Goal: Task Accomplishment & Management: Use online tool/utility

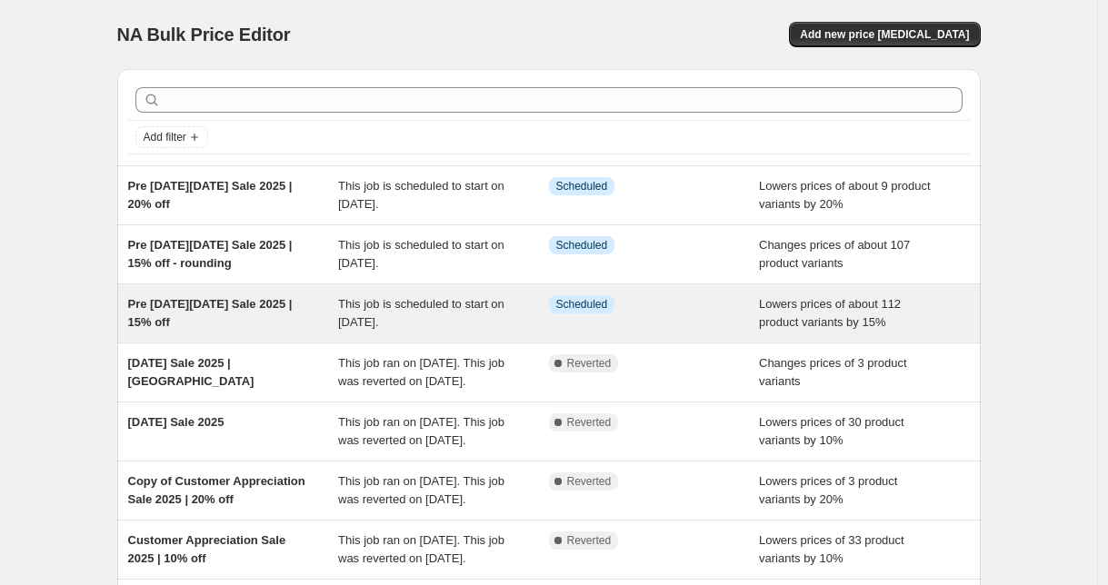
click at [190, 302] on span "Pre [DATE][DATE] Sale 2025 | 15% off" at bounding box center [210, 313] width 165 height 32
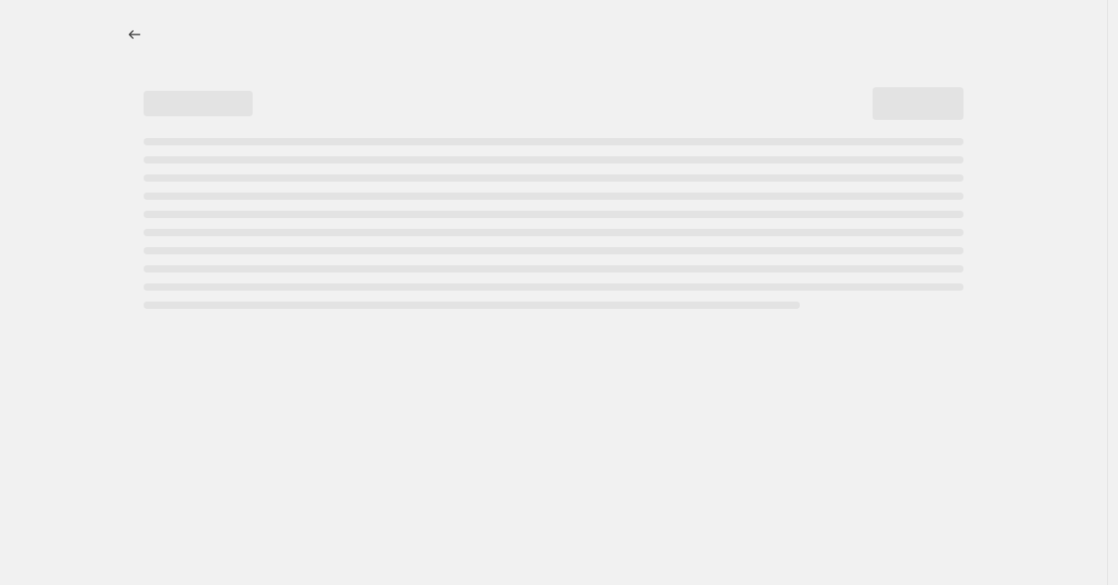
select select "percentage"
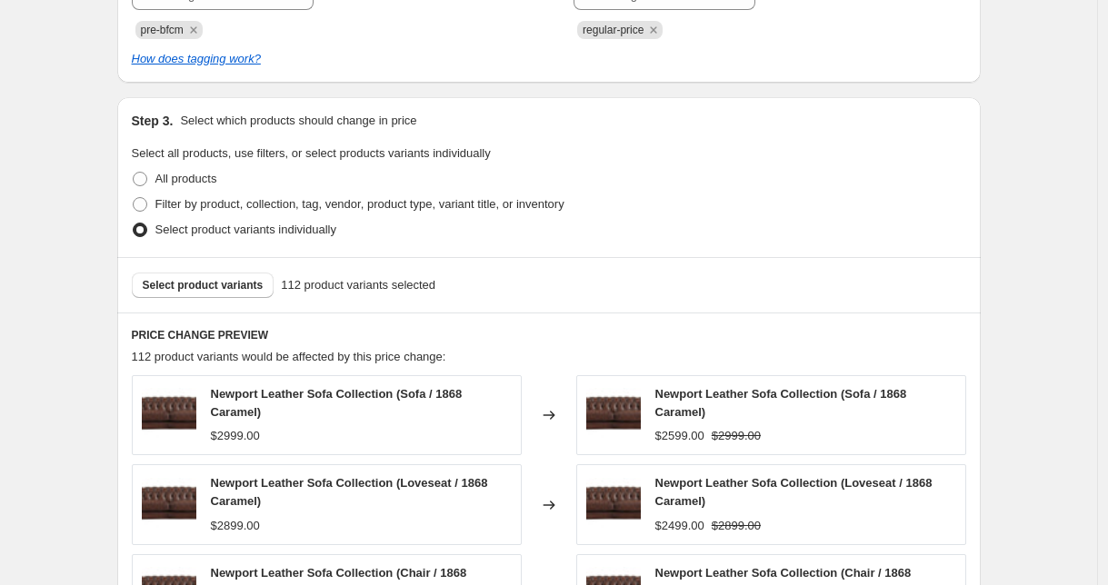
scroll to position [1059, 0]
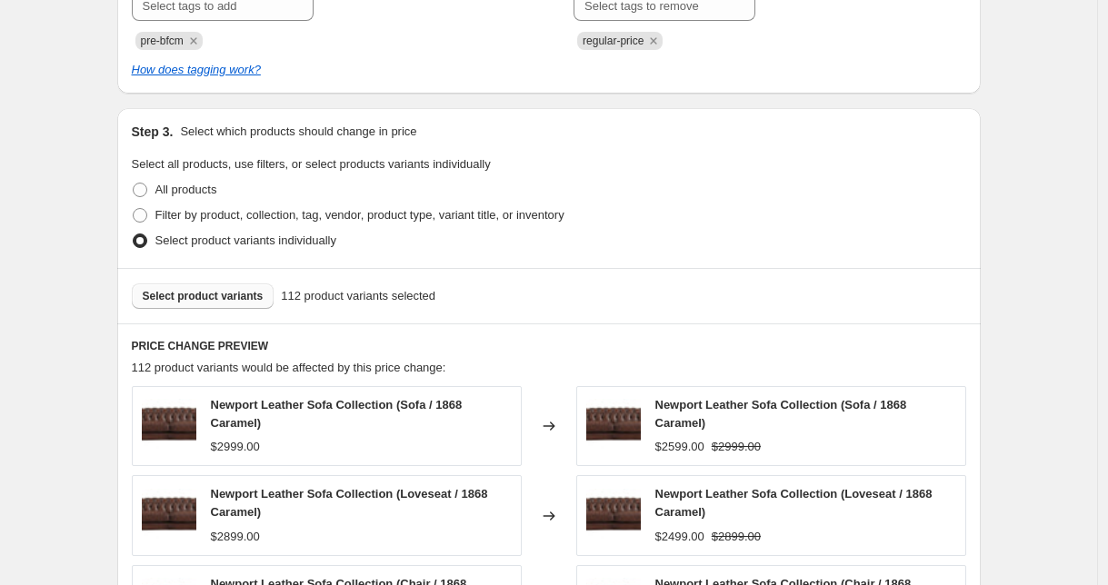
click at [255, 298] on span "Select product variants" at bounding box center [203, 296] width 121 height 15
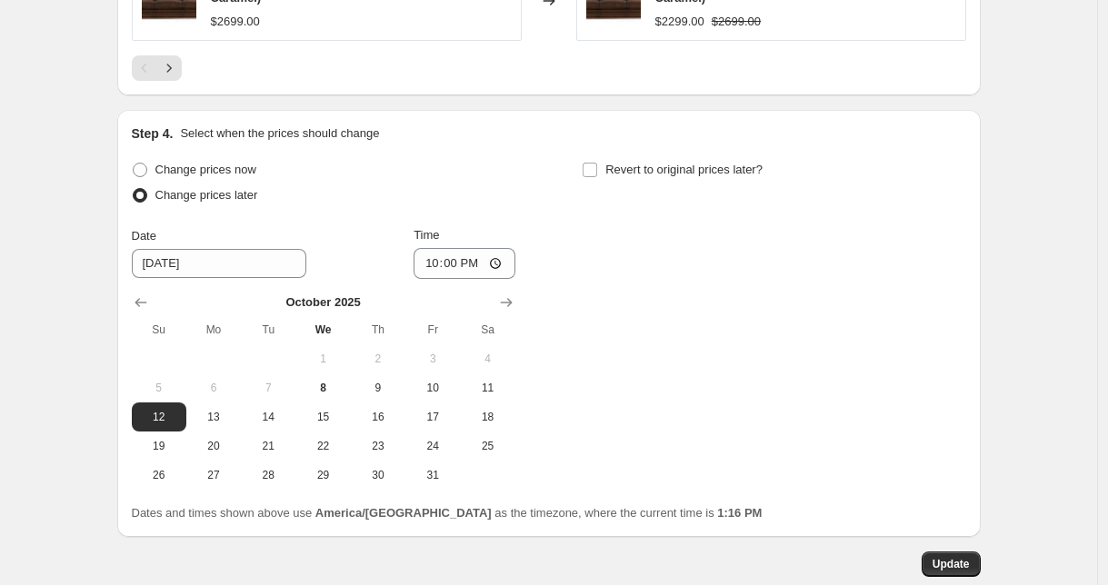
scroll to position [1947, 0]
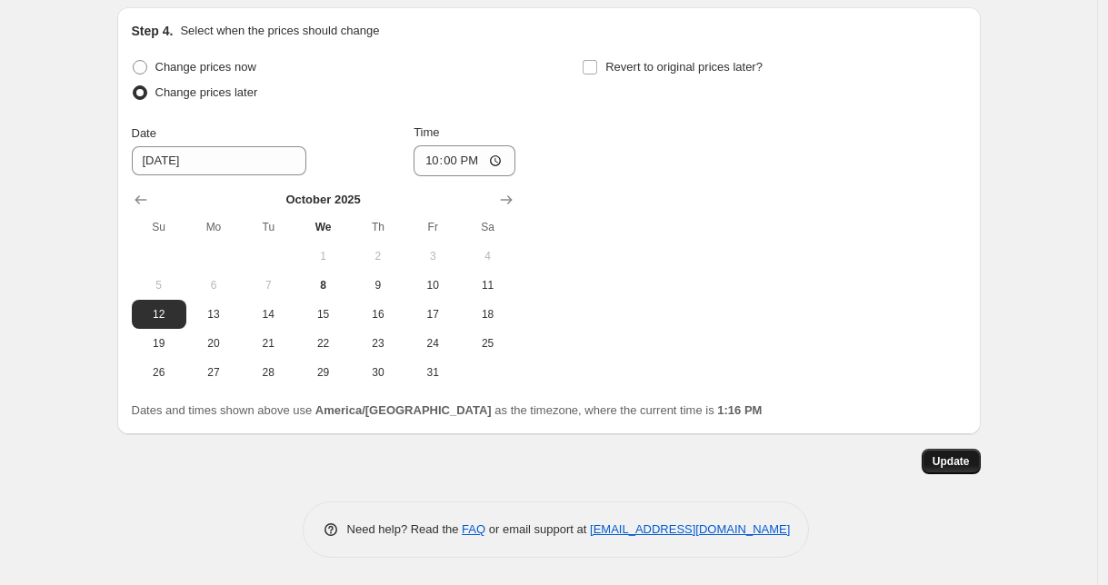
click at [961, 469] on button "Update" at bounding box center [951, 461] width 59 height 25
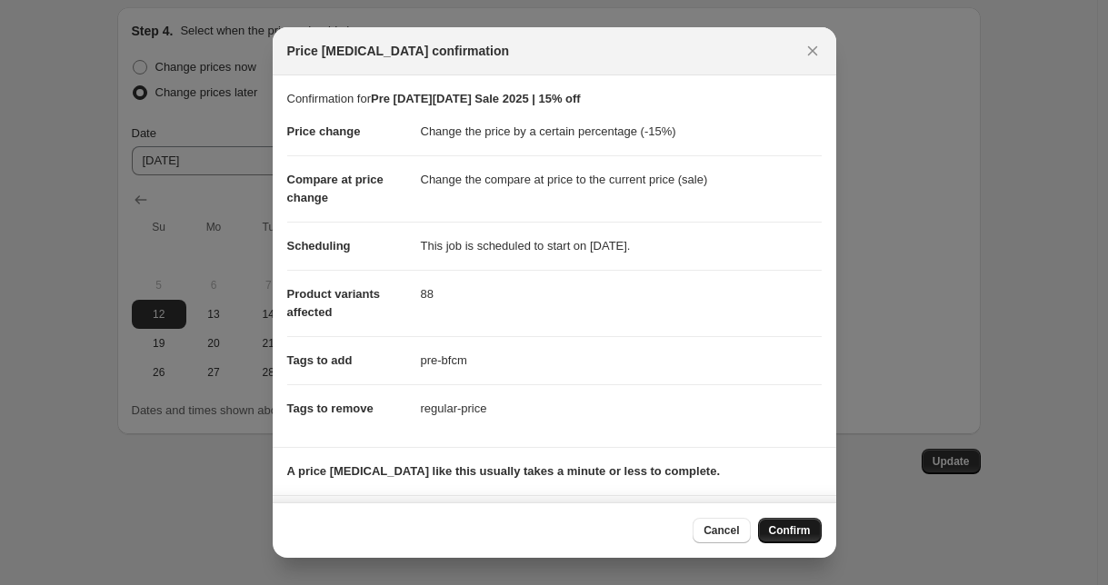
click at [784, 528] on span "Confirm" at bounding box center [790, 531] width 42 height 15
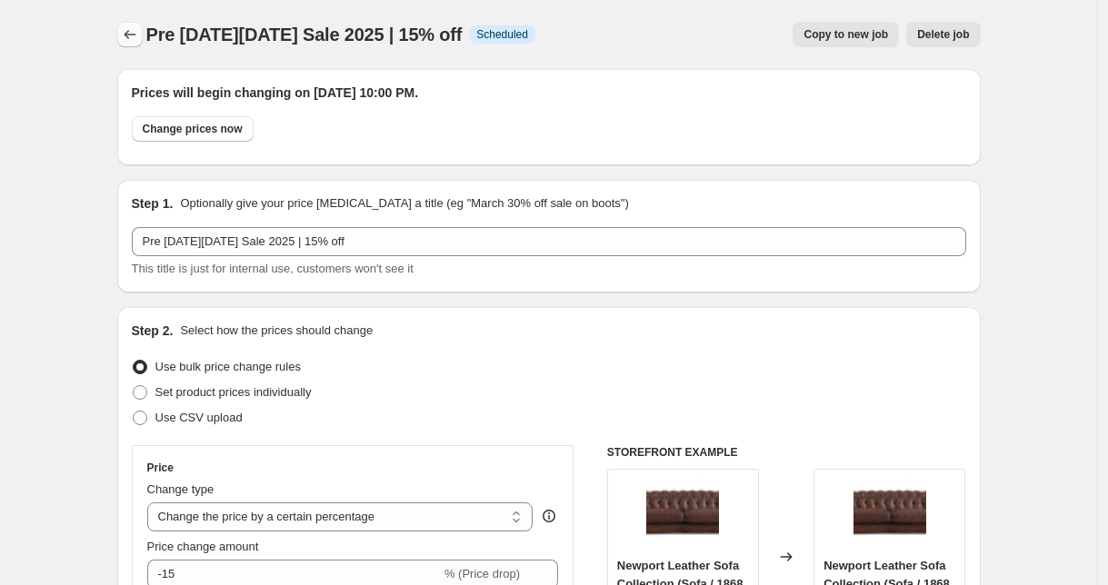
click at [139, 32] on icon "Price change jobs" at bounding box center [130, 34] width 18 height 18
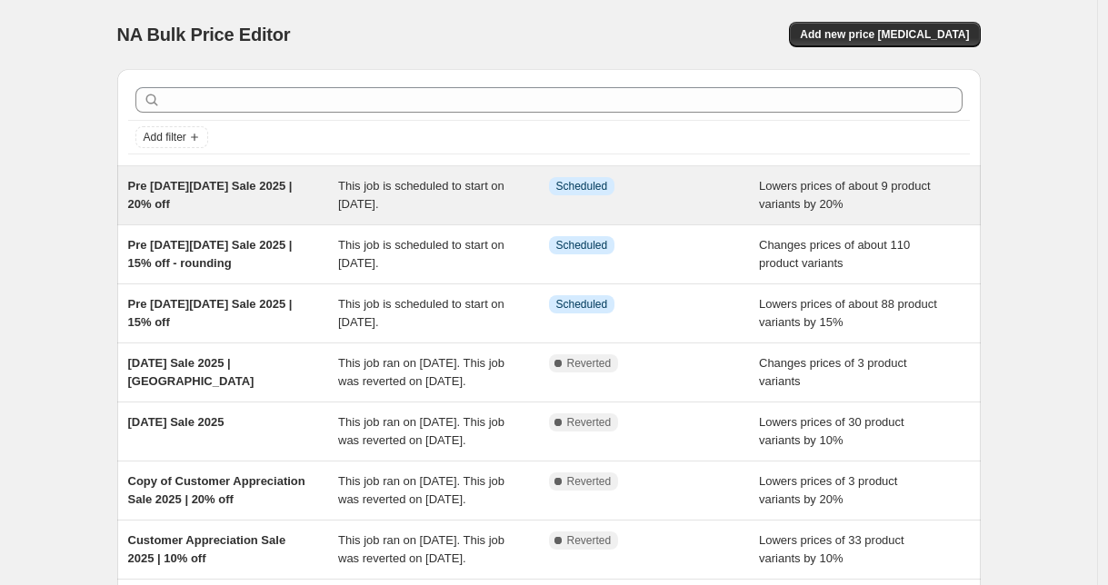
click at [339, 204] on div "Pre [DATE][DATE] Sale 2025 | 20% off" at bounding box center [233, 195] width 211 height 36
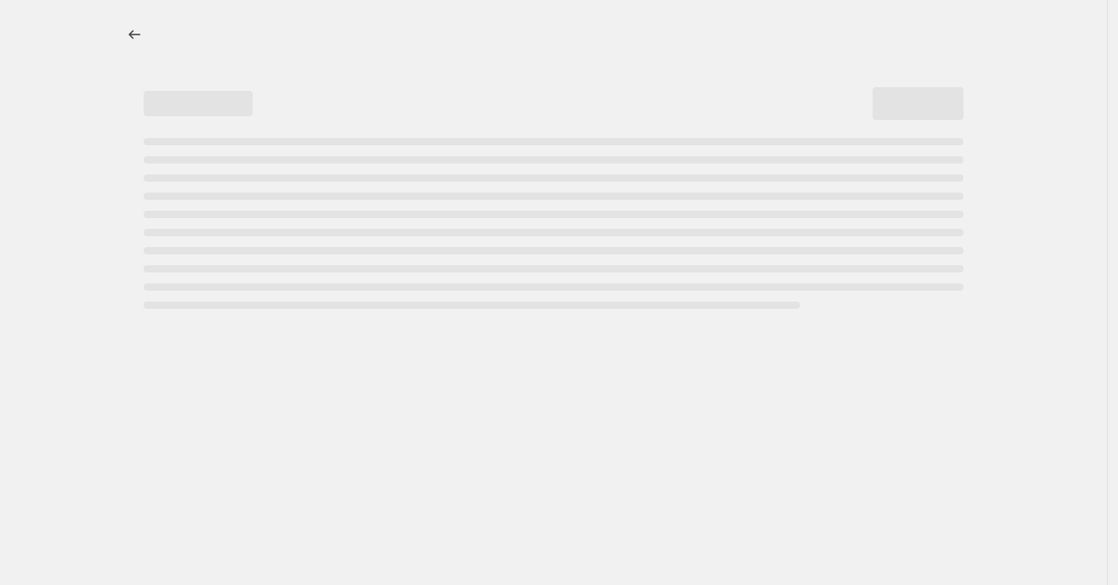
select select "percentage"
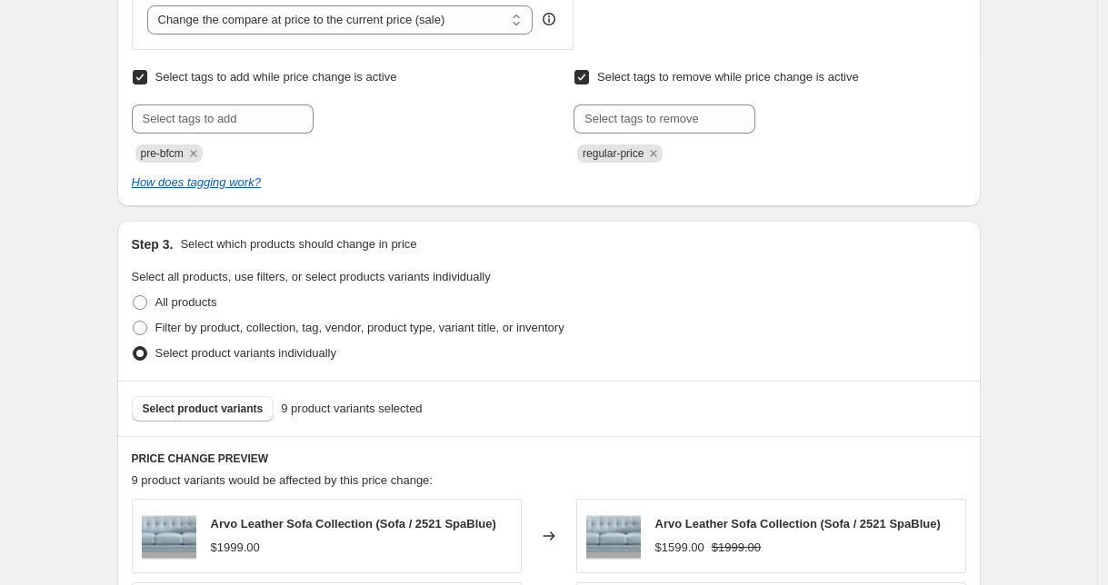
scroll to position [1040, 0]
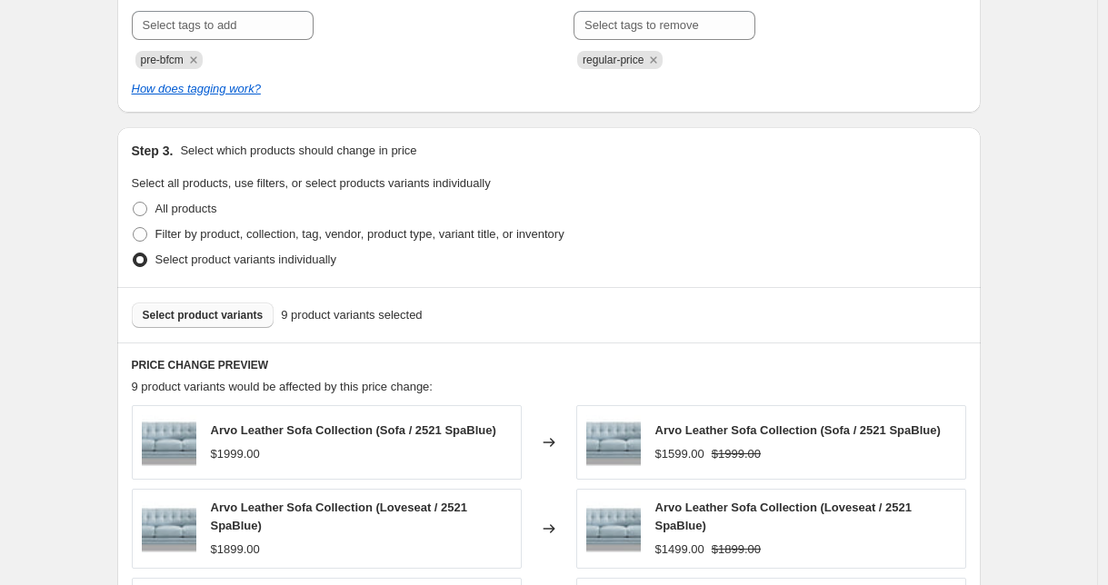
click at [225, 327] on button "Select product variants" at bounding box center [203, 315] width 143 height 25
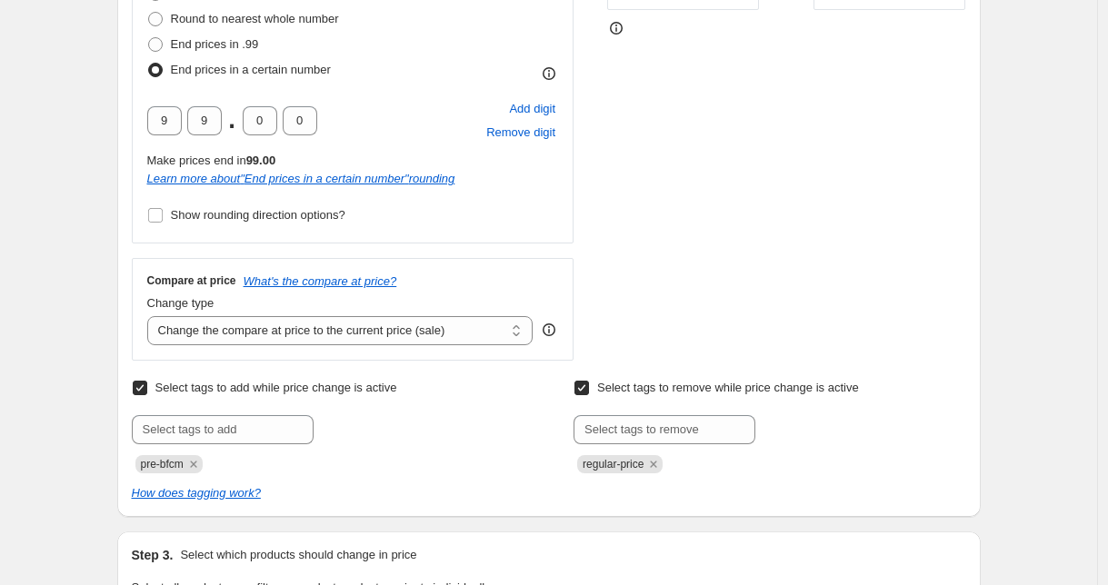
scroll to position [915, 0]
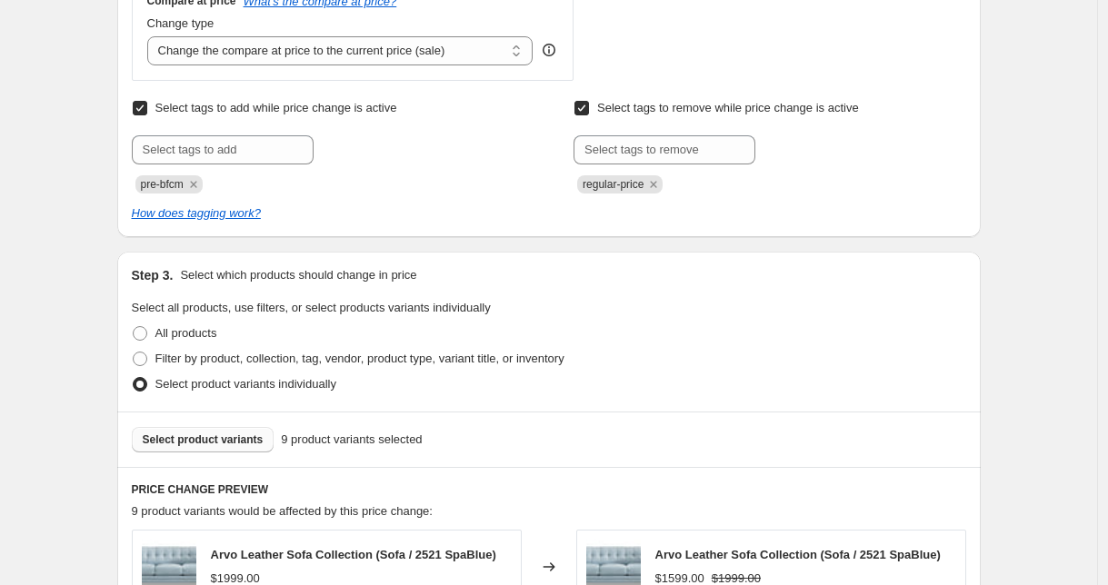
click at [217, 434] on span "Select product variants" at bounding box center [203, 440] width 121 height 15
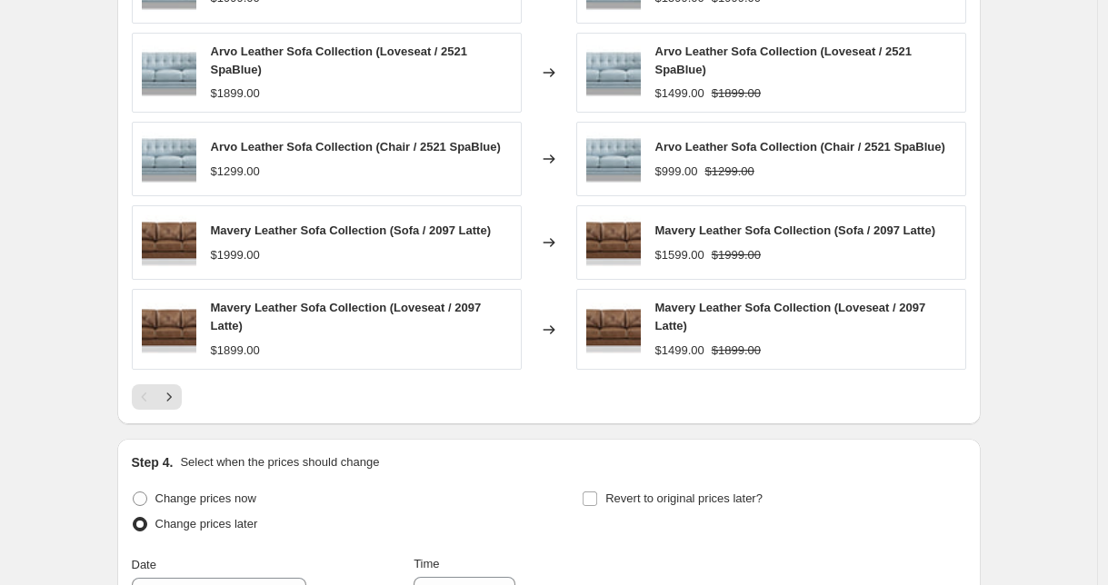
scroll to position [1590, 0]
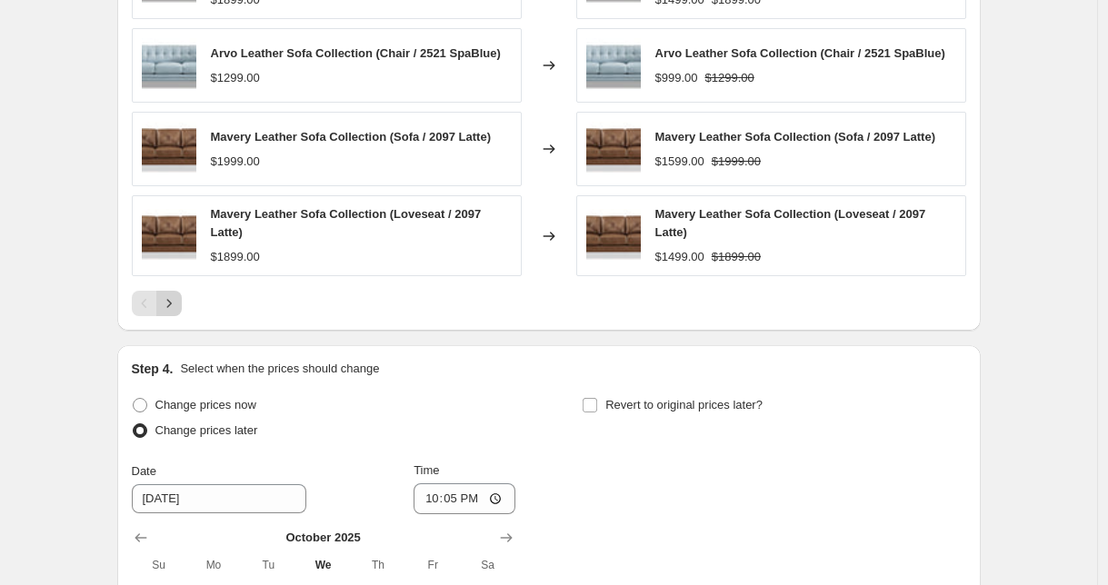
click at [171, 304] on icon "Next" at bounding box center [168, 303] width 5 height 8
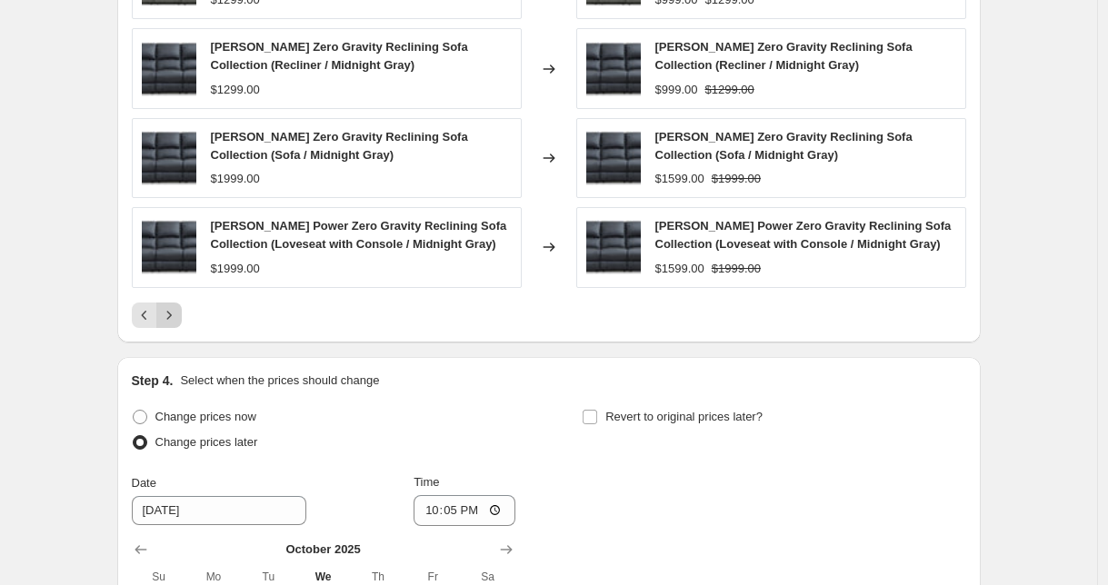
scroll to position [1381, 0]
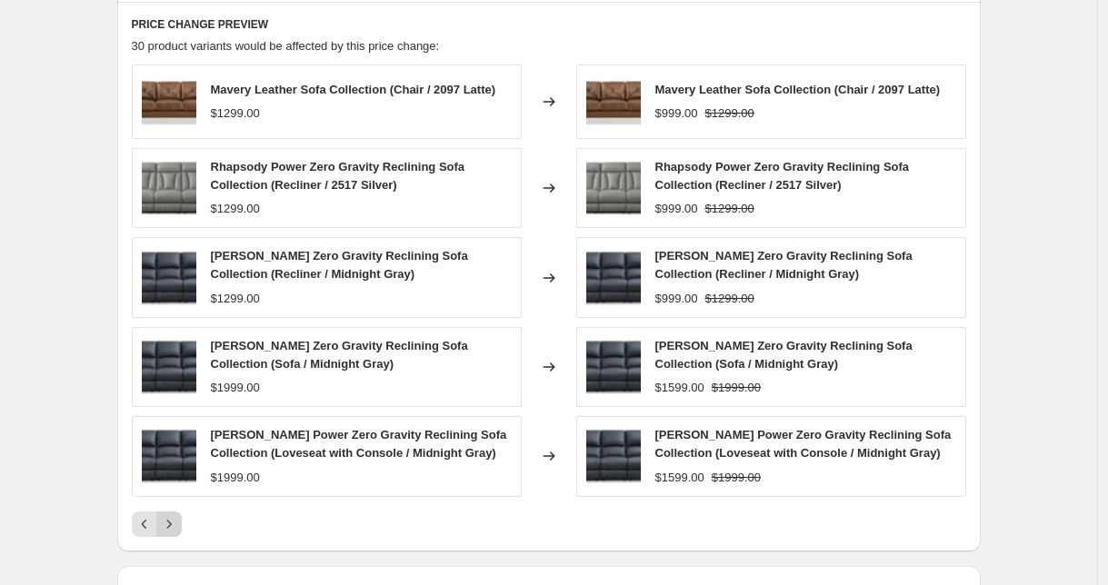
click at [182, 523] on button "Next" at bounding box center [168, 524] width 25 height 25
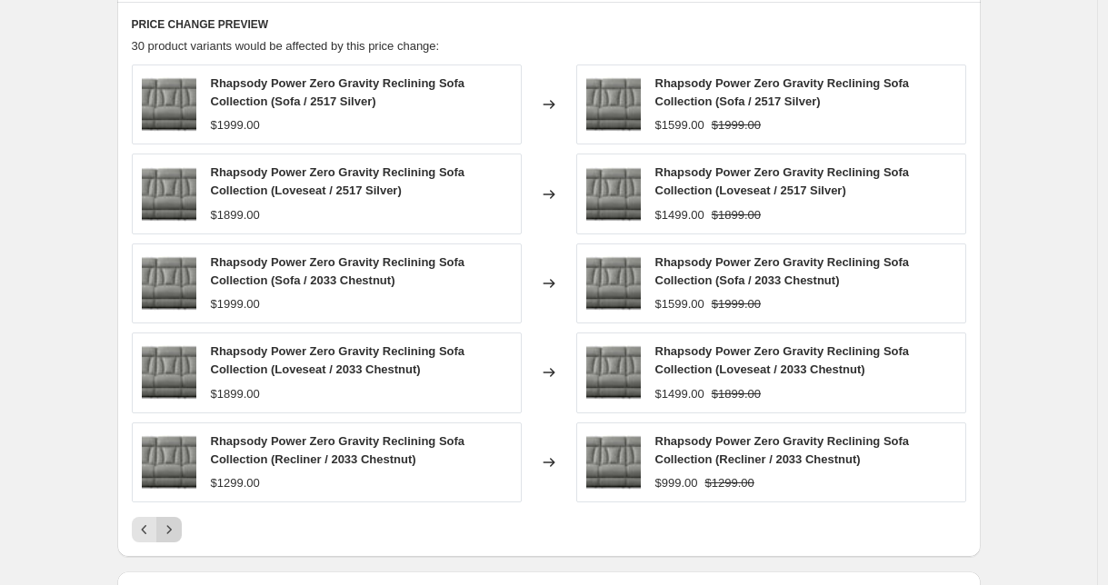
click at [172, 535] on icon "Next" at bounding box center [169, 530] width 18 height 18
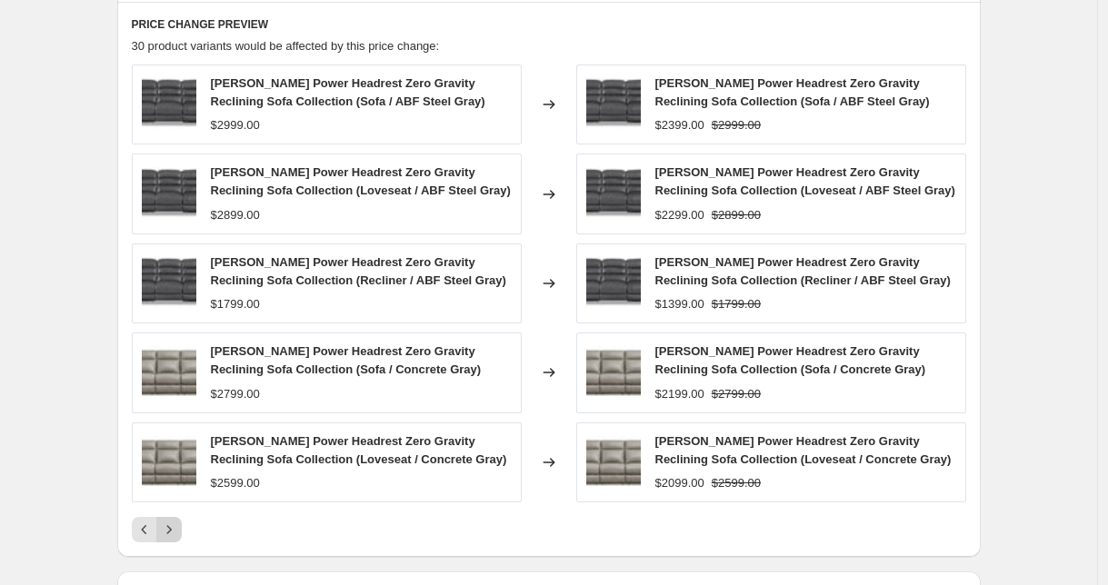
click at [178, 533] on icon "Next" at bounding box center [169, 530] width 18 height 18
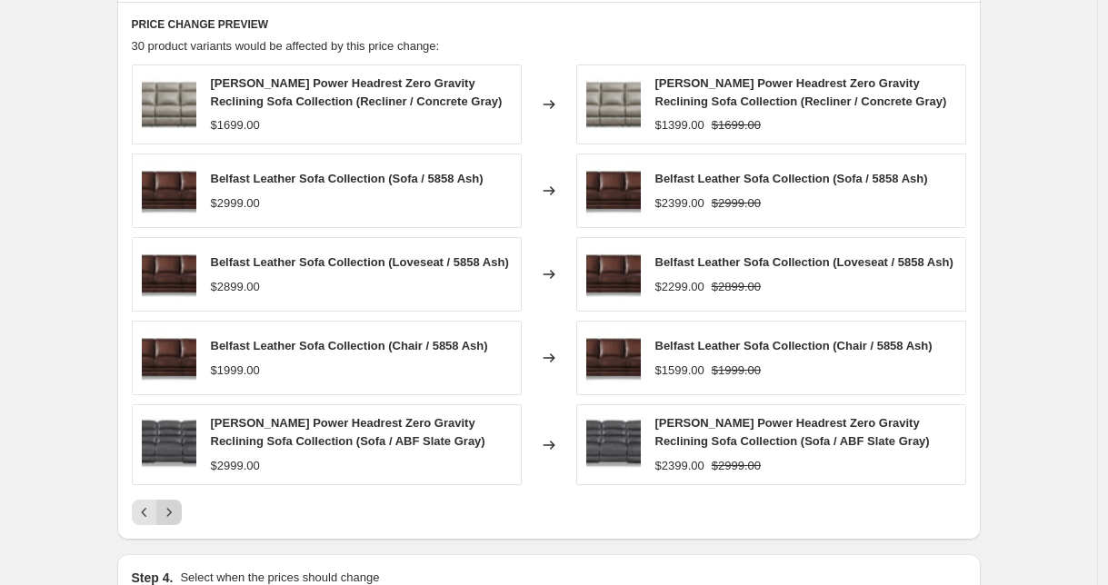
click at [171, 516] on icon "Next" at bounding box center [168, 512] width 5 height 8
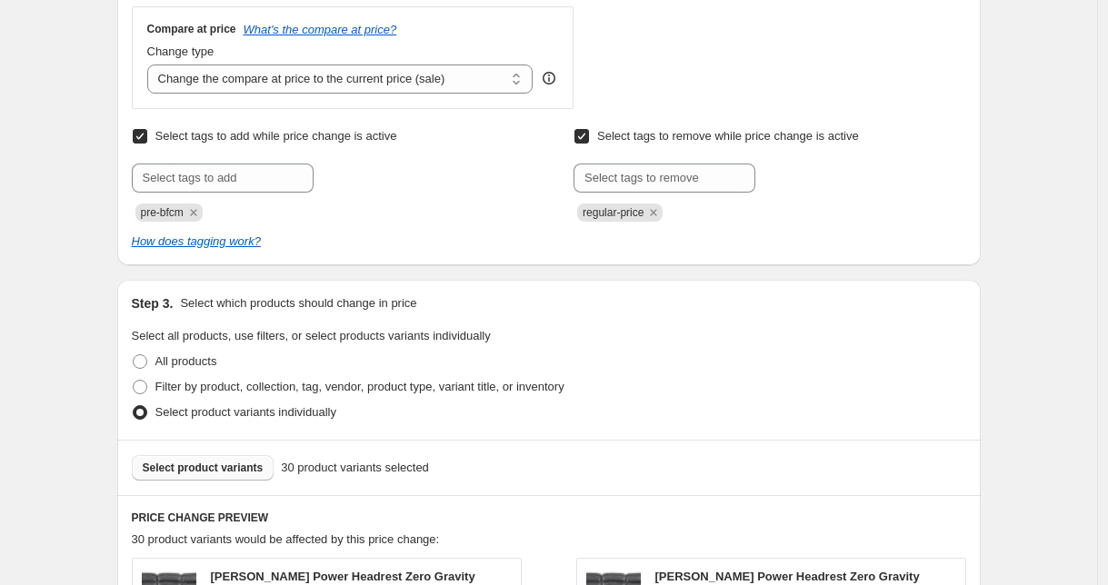
scroll to position [958, 0]
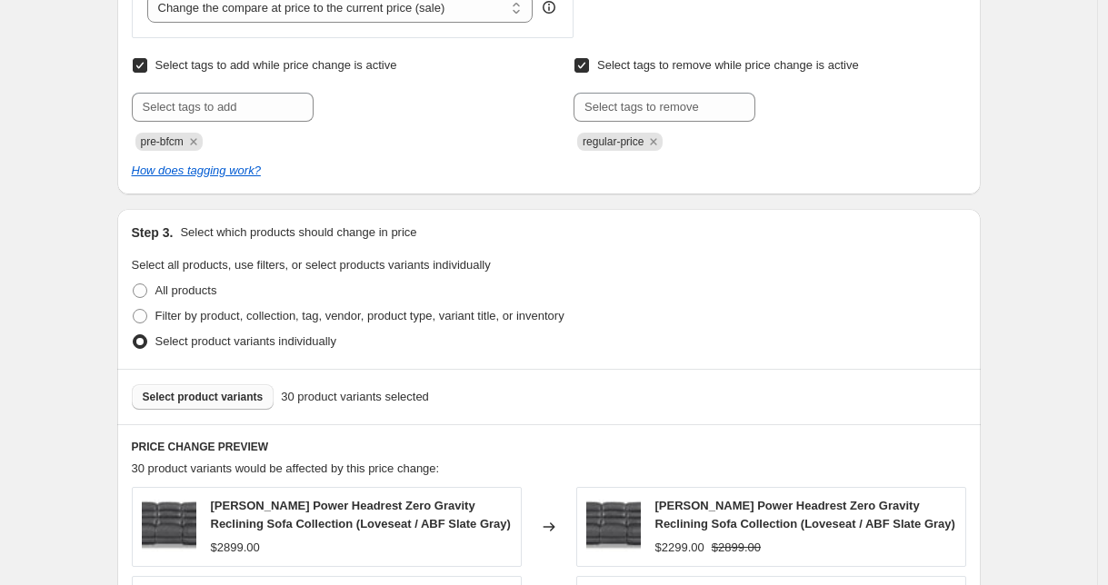
click at [242, 398] on span "Select product variants" at bounding box center [203, 397] width 121 height 15
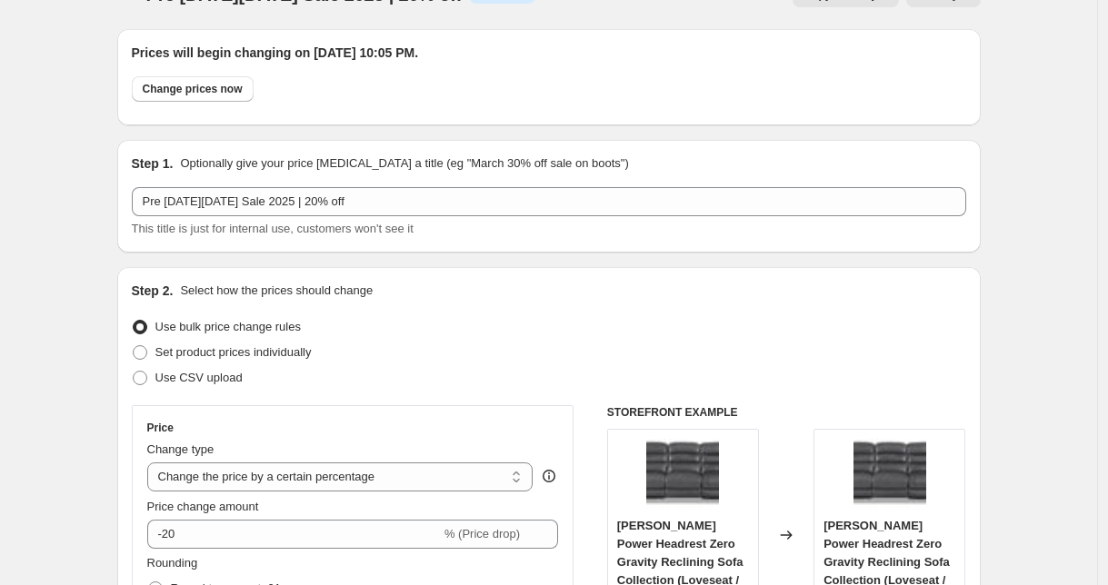
scroll to position [0, 0]
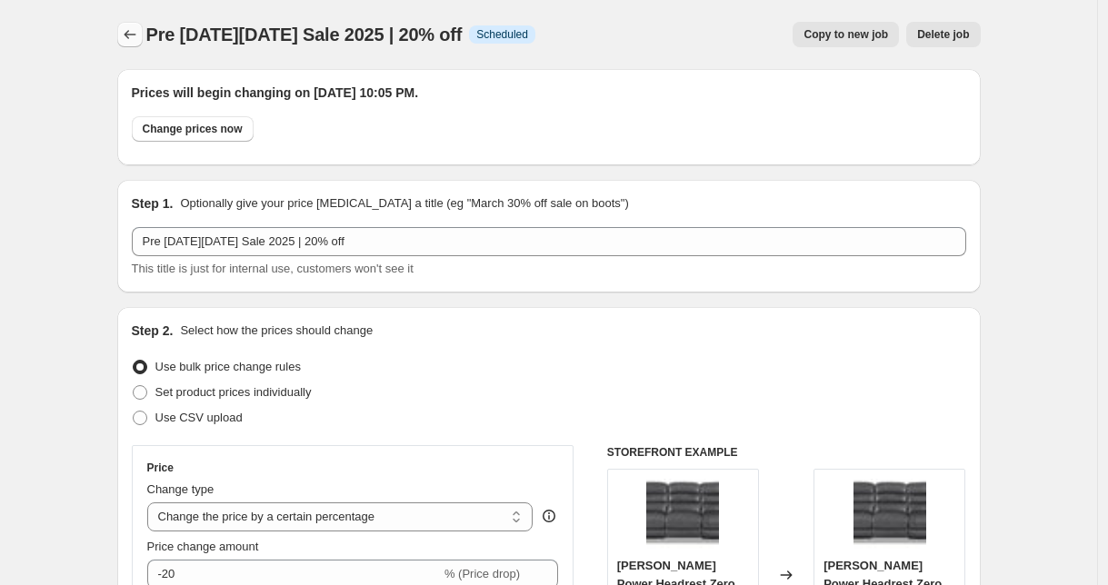
click at [135, 25] on button "Price change jobs" at bounding box center [129, 34] width 25 height 25
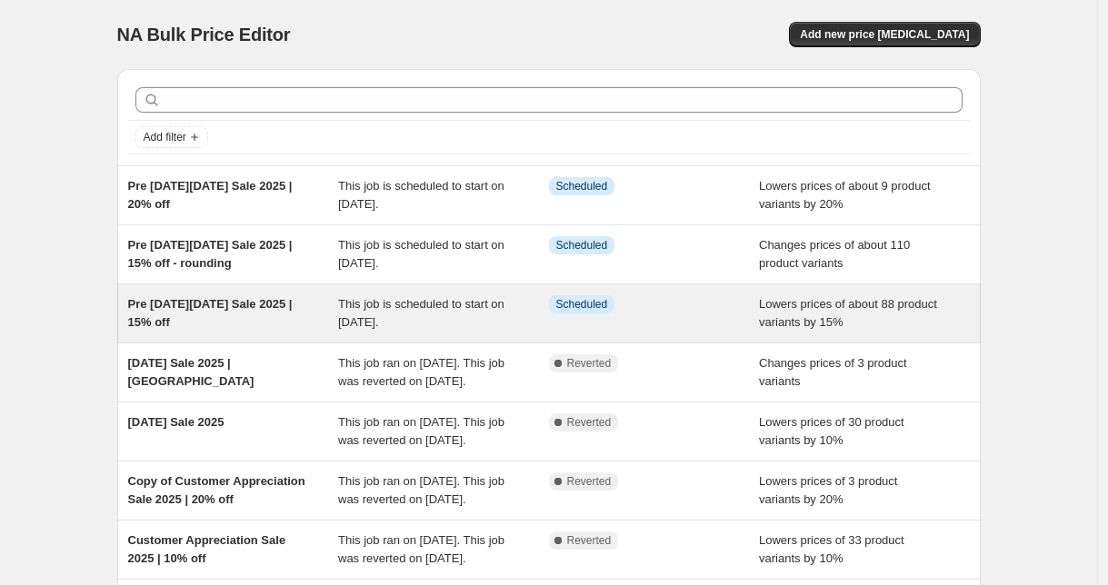
click at [244, 317] on div "Pre [DATE][DATE] Sale 2025 | 15% off" at bounding box center [233, 313] width 211 height 36
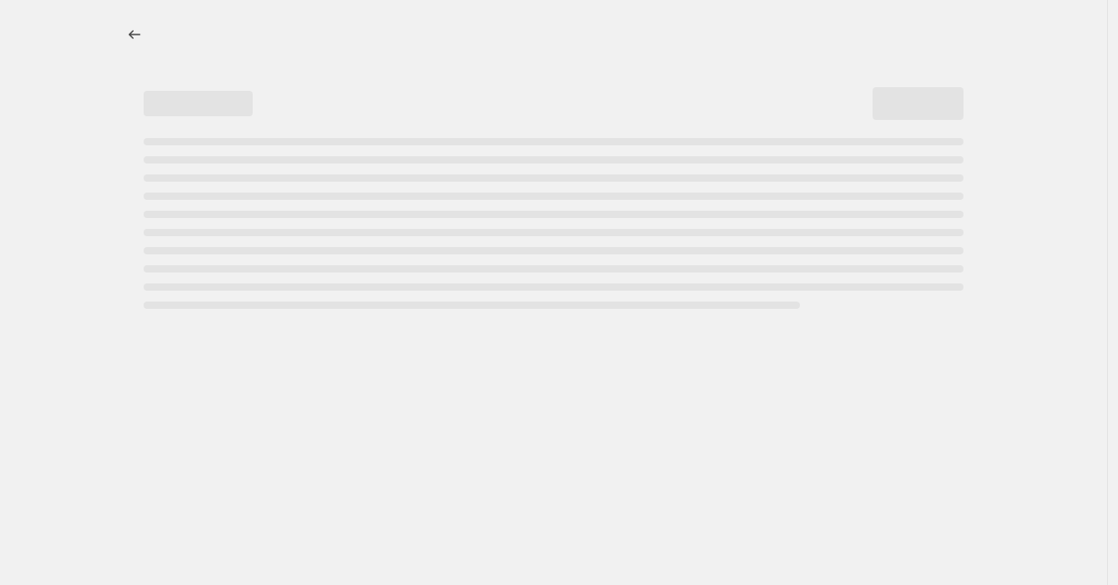
select select "percentage"
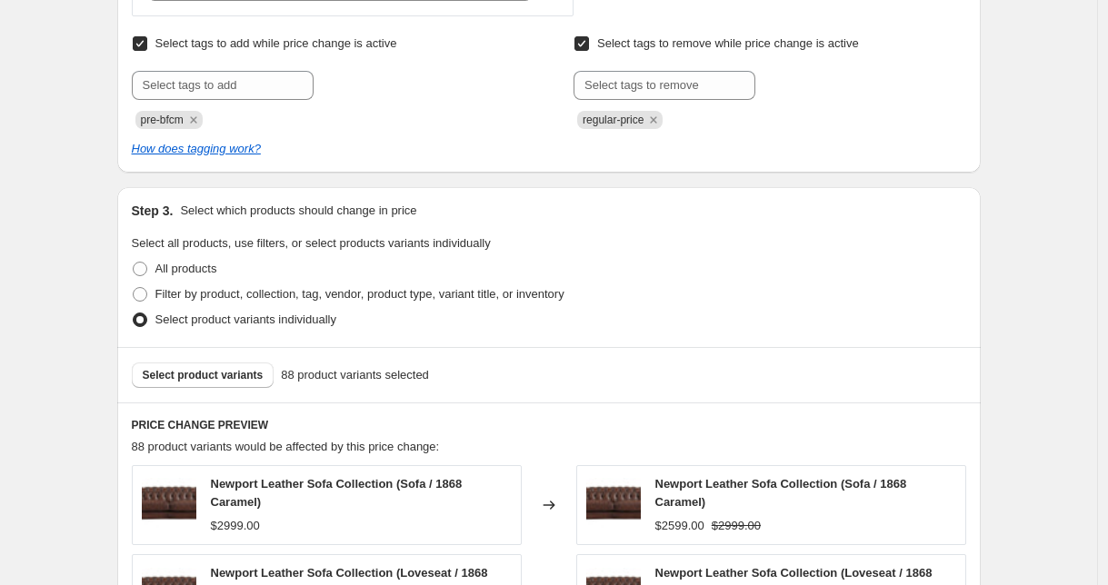
scroll to position [1194, 0]
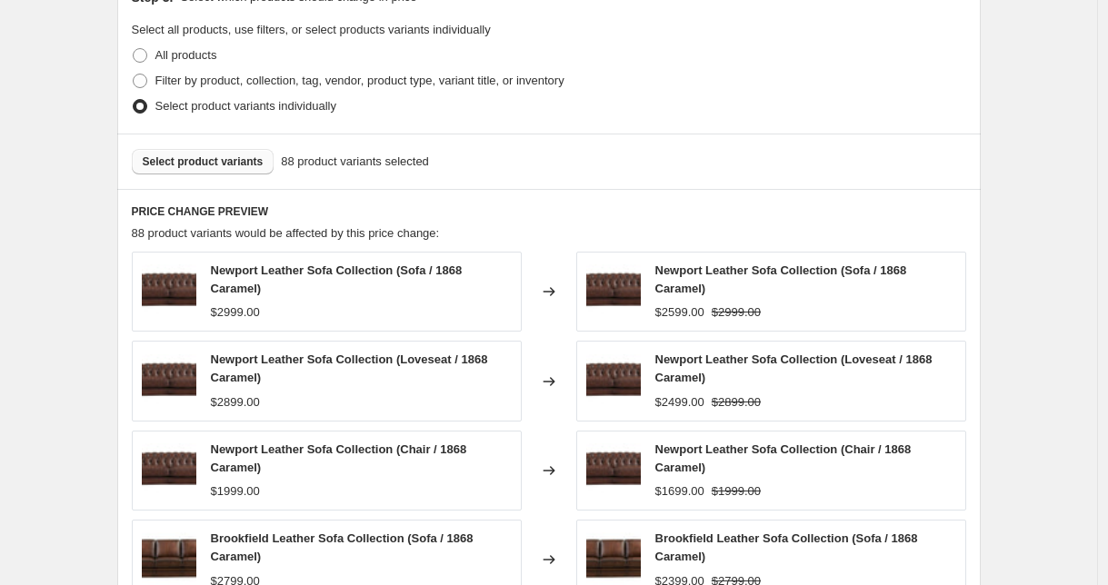
click at [241, 170] on button "Select product variants" at bounding box center [203, 161] width 143 height 25
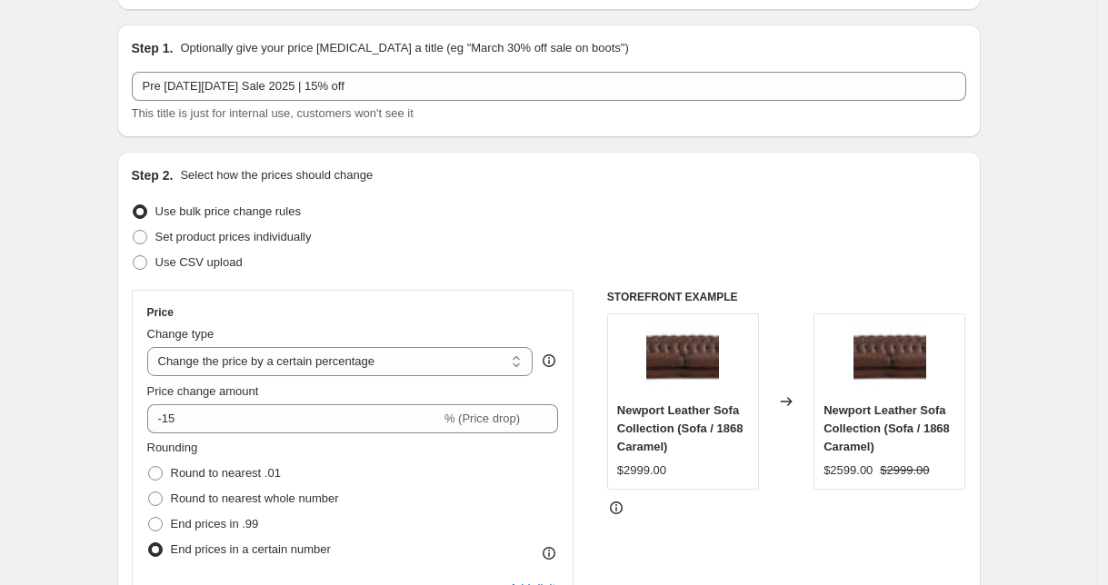
scroll to position [0, 0]
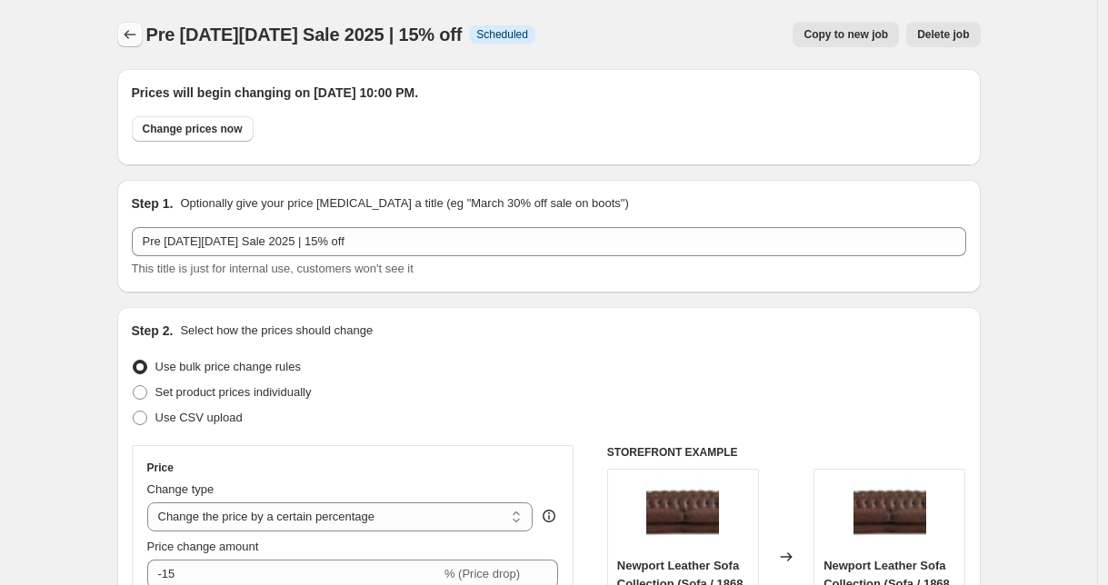
click at [125, 30] on button "Price change jobs" at bounding box center [129, 34] width 25 height 25
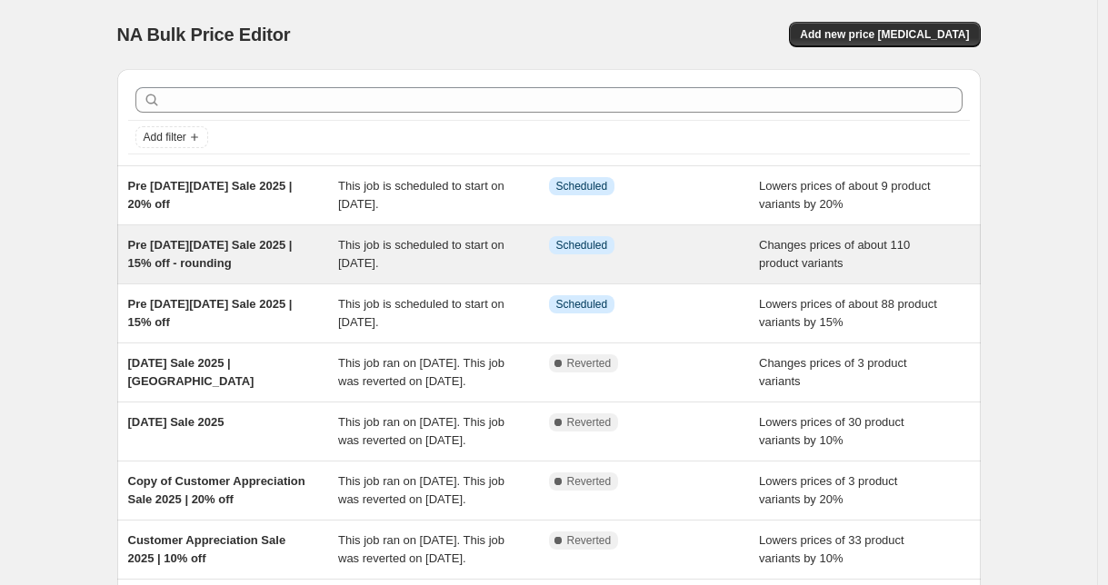
click at [241, 266] on span "Pre [DATE][DATE] Sale 2025 | 15% off - rounding" at bounding box center [210, 254] width 165 height 32
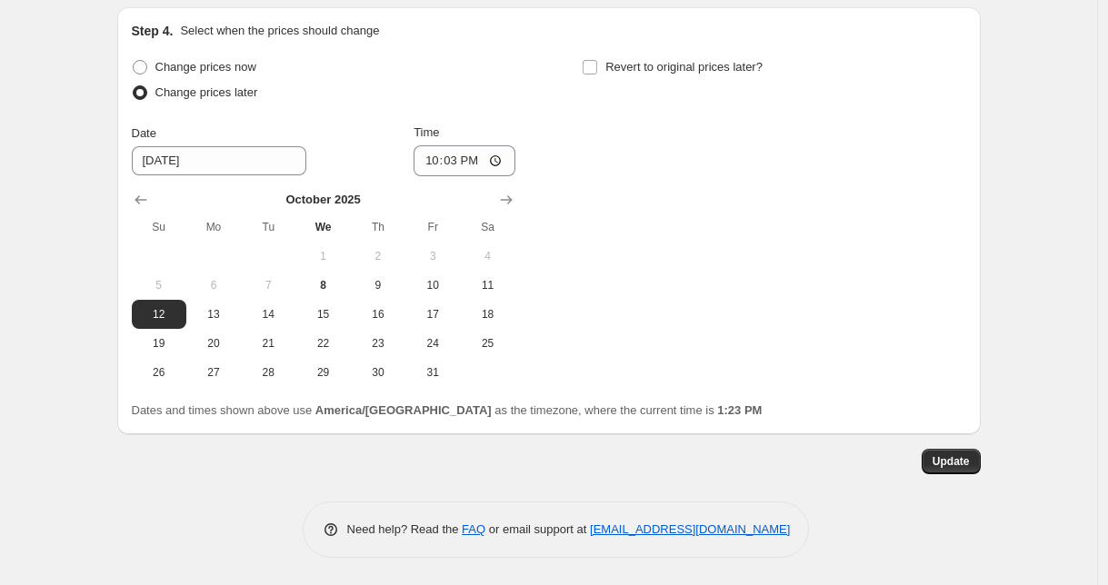
scroll to position [3307, 0]
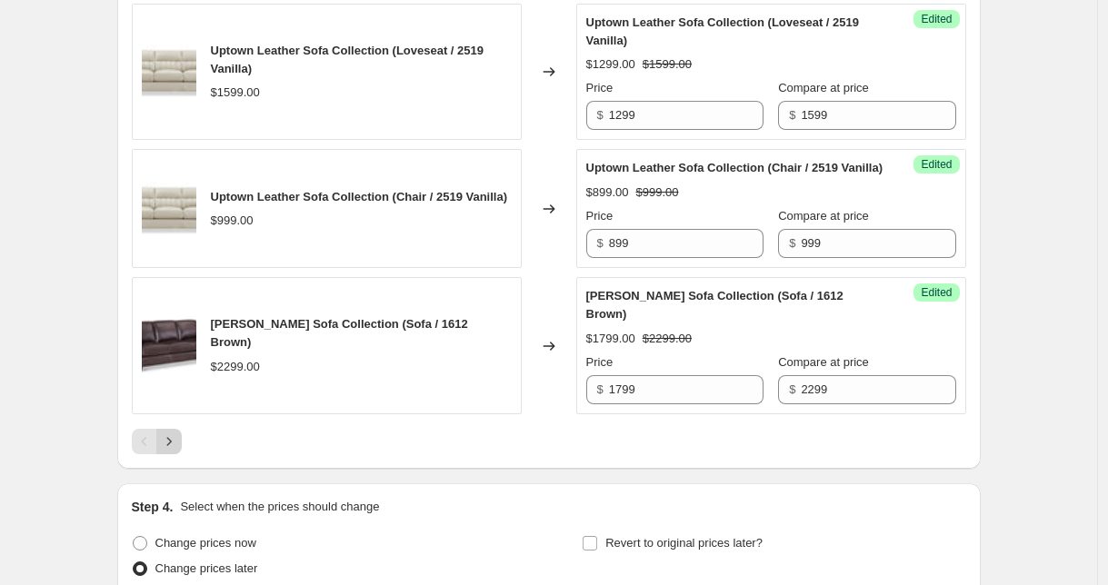
click at [175, 444] on icon "Next" at bounding box center [169, 442] width 18 height 18
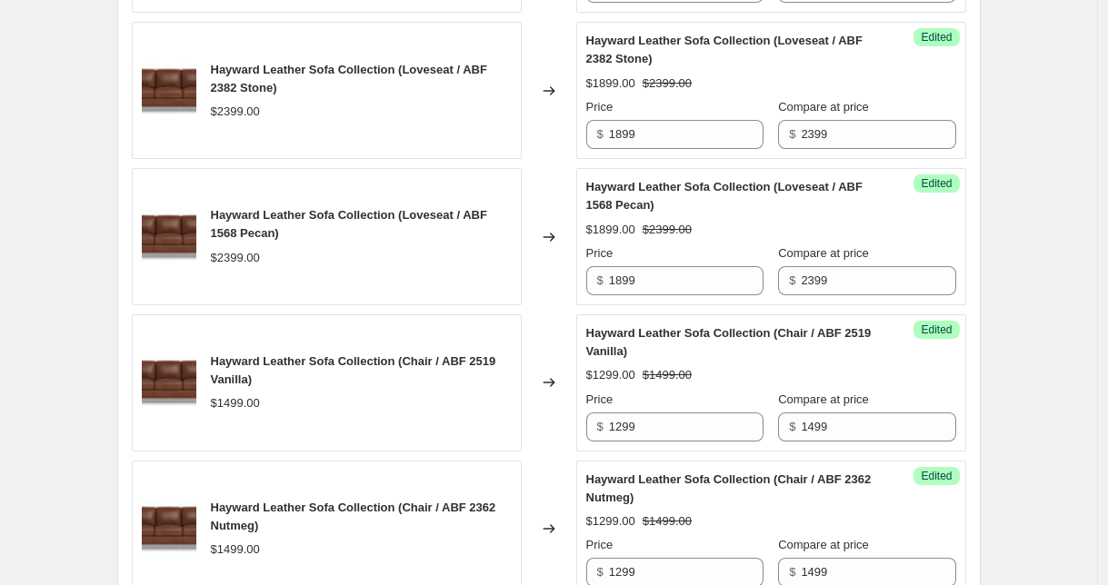
scroll to position [3359, 0]
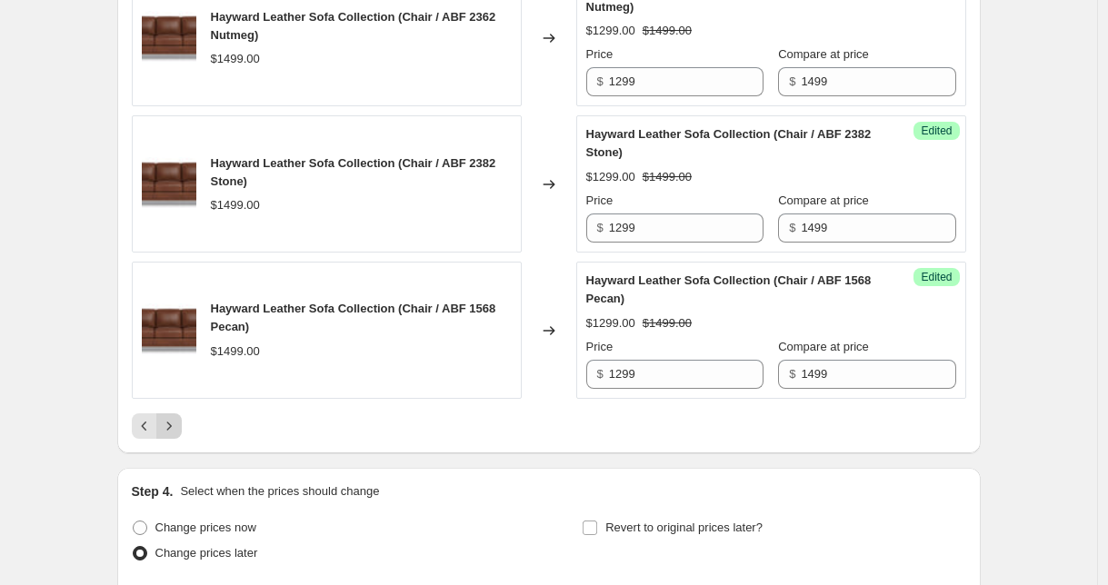
click at [166, 435] on icon "Next" at bounding box center [169, 426] width 18 height 18
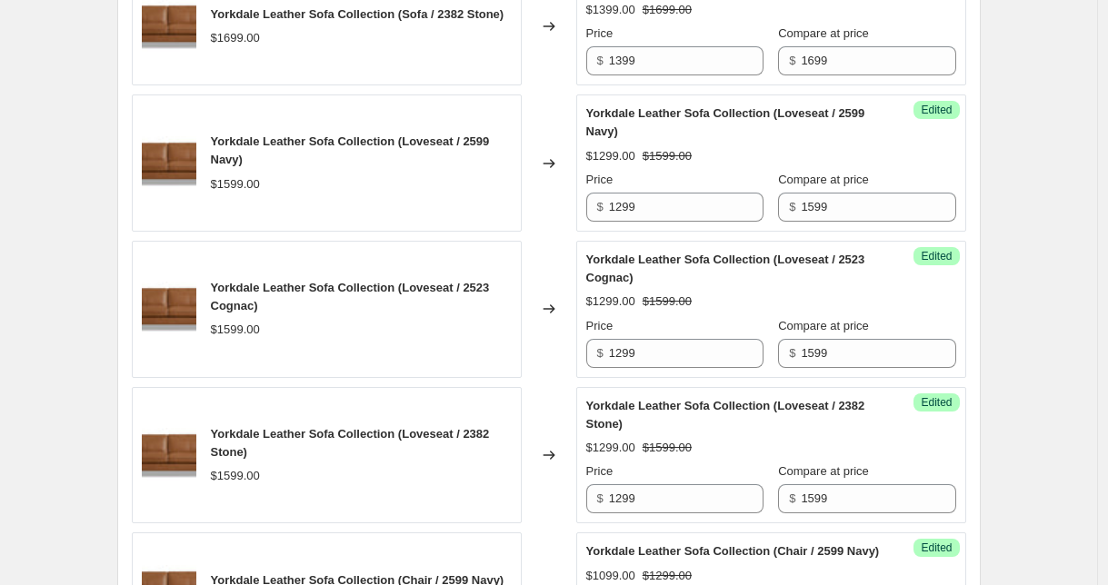
scroll to position [3353, 0]
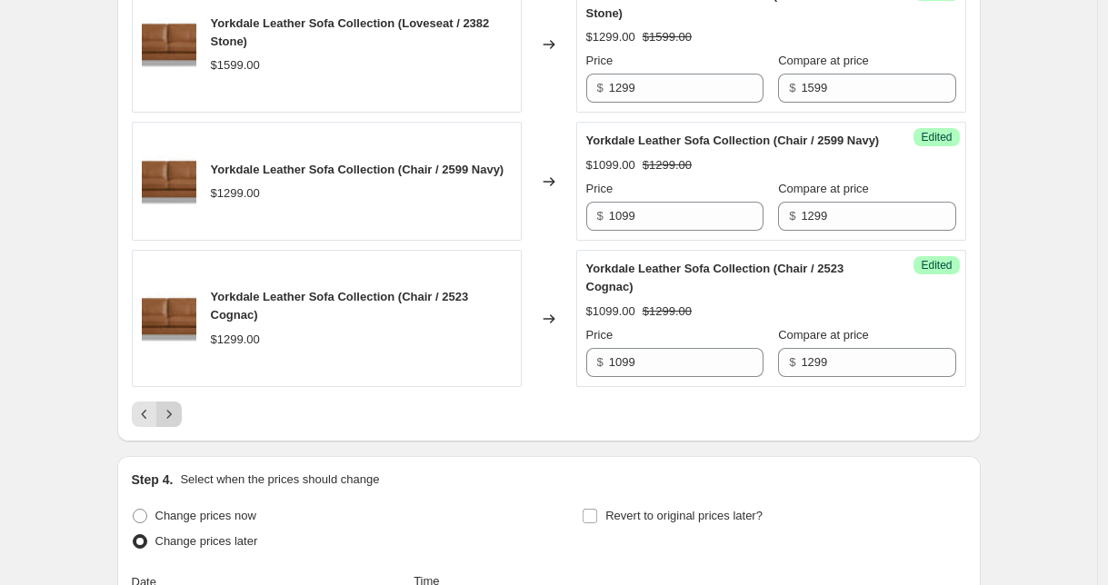
click at [178, 424] on icon "Next" at bounding box center [169, 414] width 18 height 18
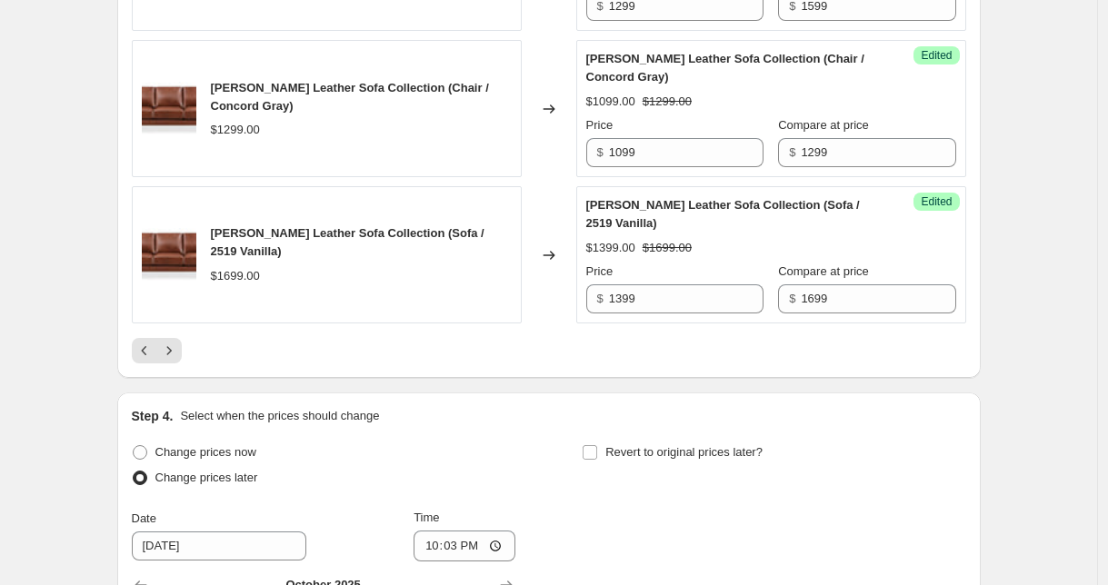
scroll to position [3563, 0]
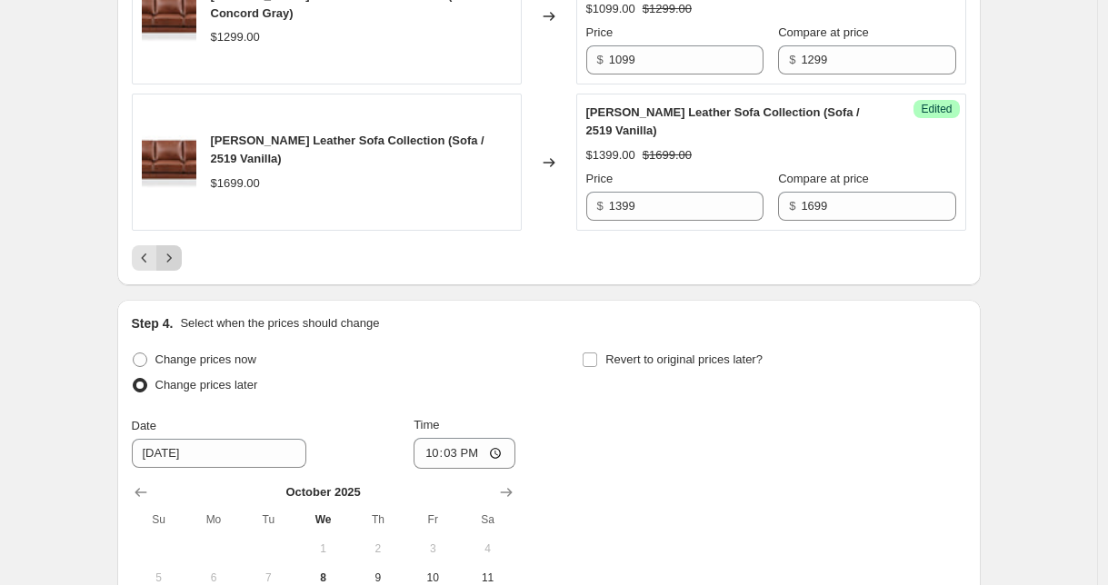
click at [182, 245] on button "Next" at bounding box center [168, 257] width 25 height 25
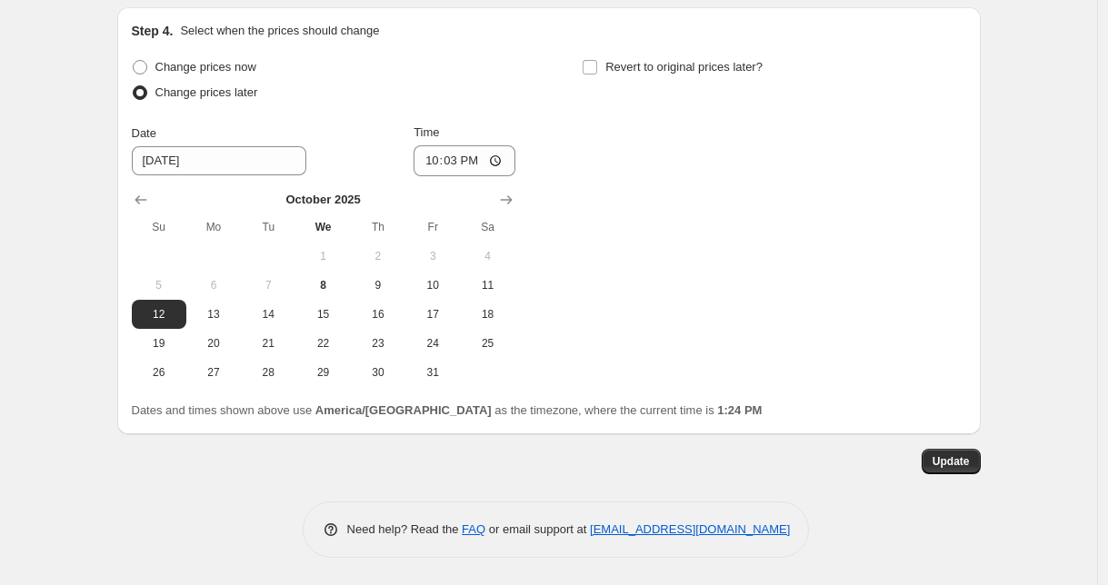
scroll to position [3455, 0]
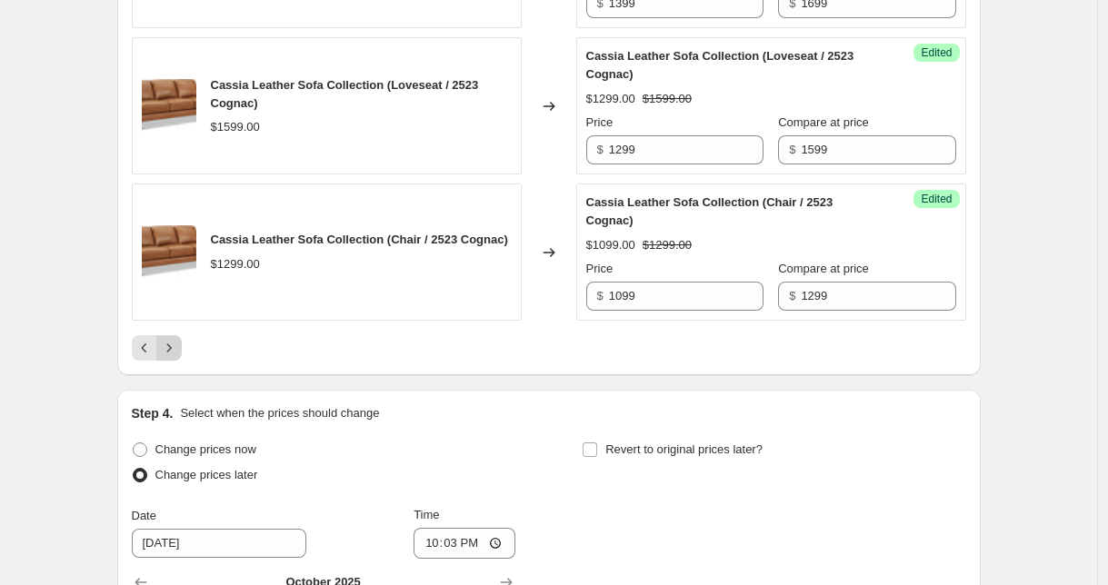
click at [171, 350] on icon "Next" at bounding box center [168, 348] width 5 height 8
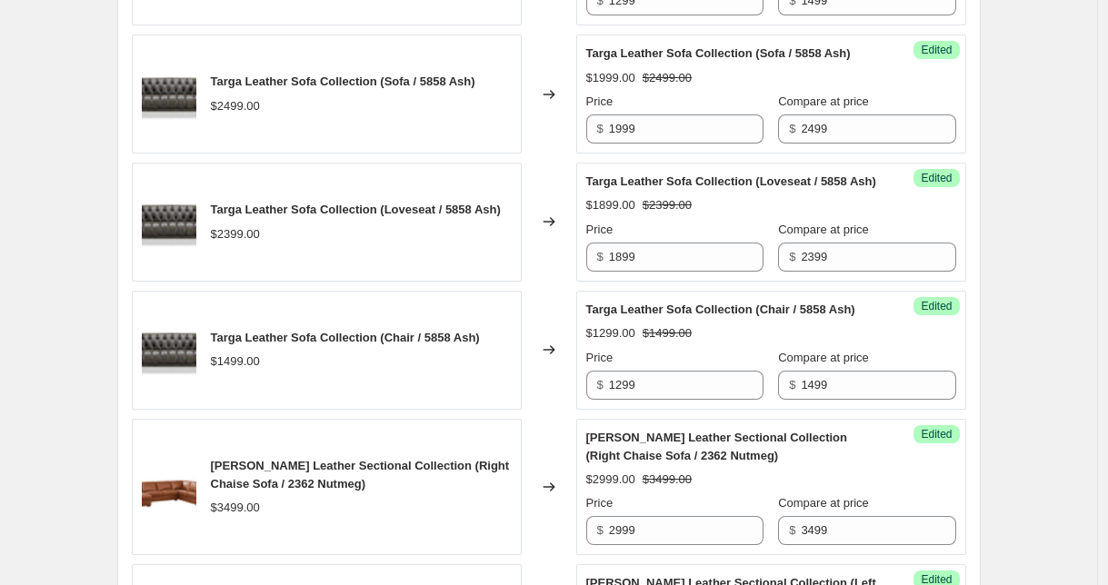
scroll to position [1534, 0]
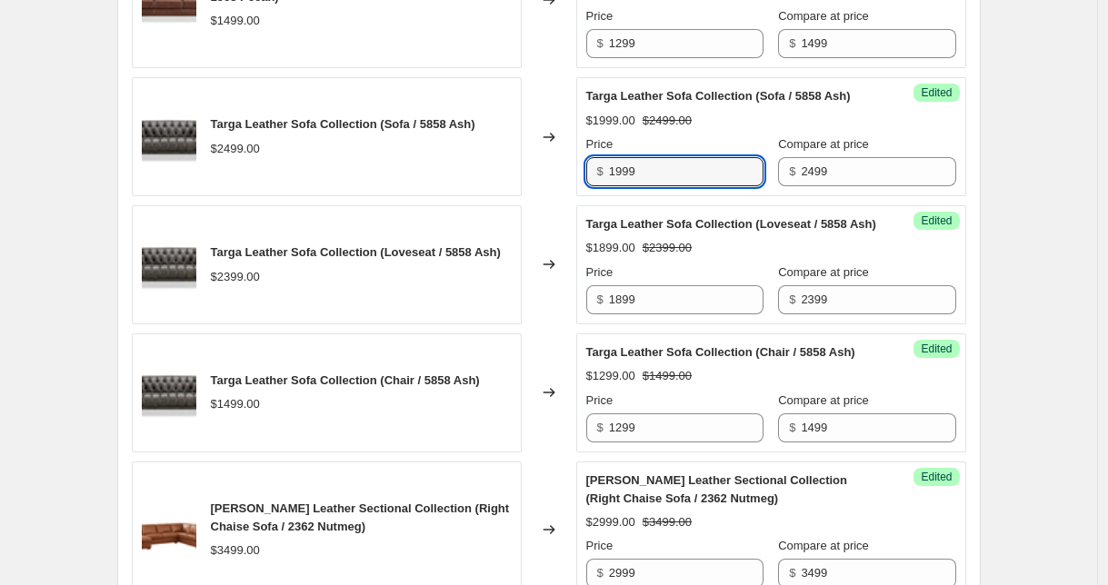
drag, startPoint x: 663, startPoint y: 157, endPoint x: 583, endPoint y: 149, distance: 80.4
click at [583, 149] on div "Success Edited Targa Leather Sofa Collection (Sofa / 5858 Ash) $1999.00 $2499.0…" at bounding box center [771, 136] width 390 height 119
type input "2199"
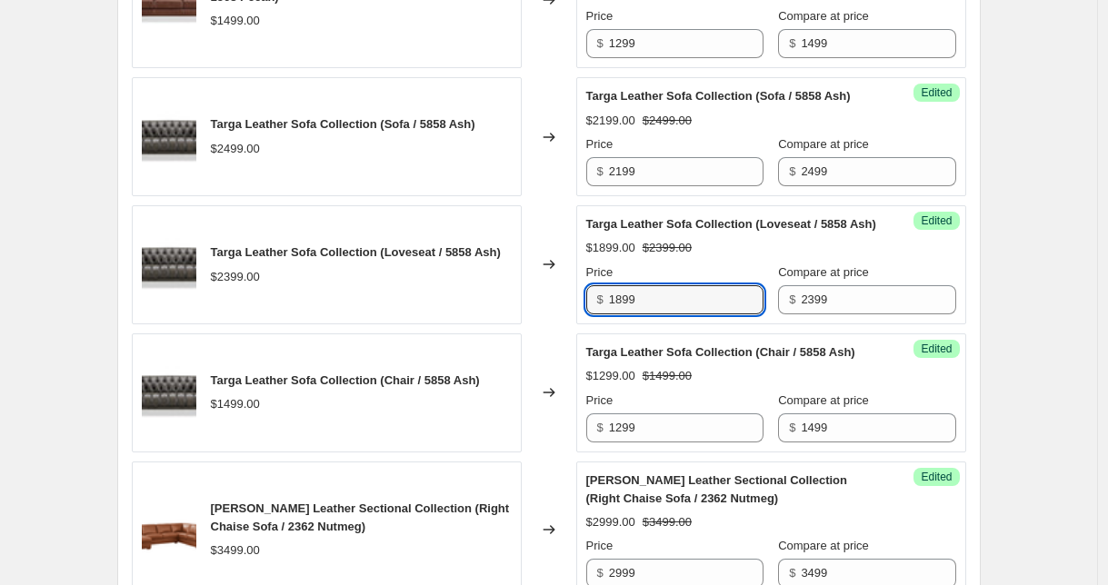
drag, startPoint x: 653, startPoint y: 306, endPoint x: 550, endPoint y: 290, distance: 104.0
click at [549, 292] on div "Targa Leather Sofa Collection (Loveseat / 5858 Ash) $2399.00 Changed to Success…" at bounding box center [549, 264] width 835 height 119
type input "2099"
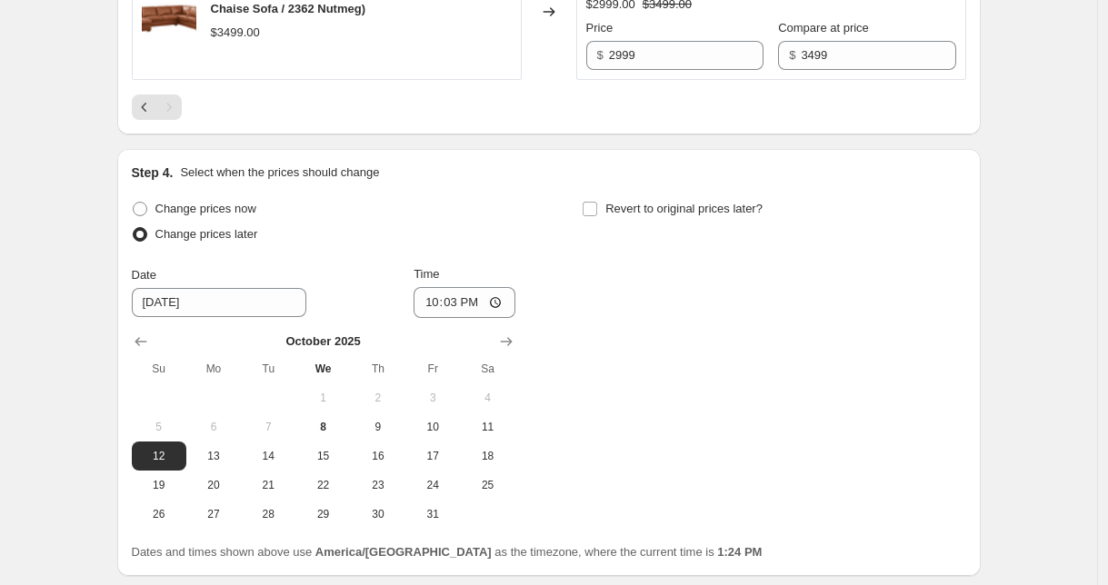
scroll to position [2342, 0]
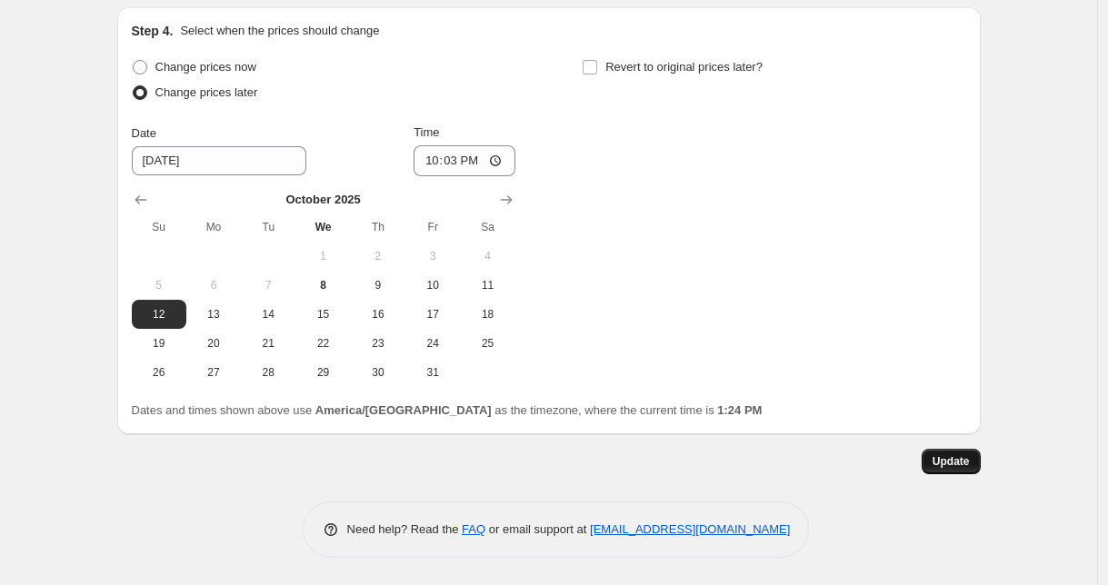
click at [954, 457] on span "Update" at bounding box center [951, 462] width 37 height 15
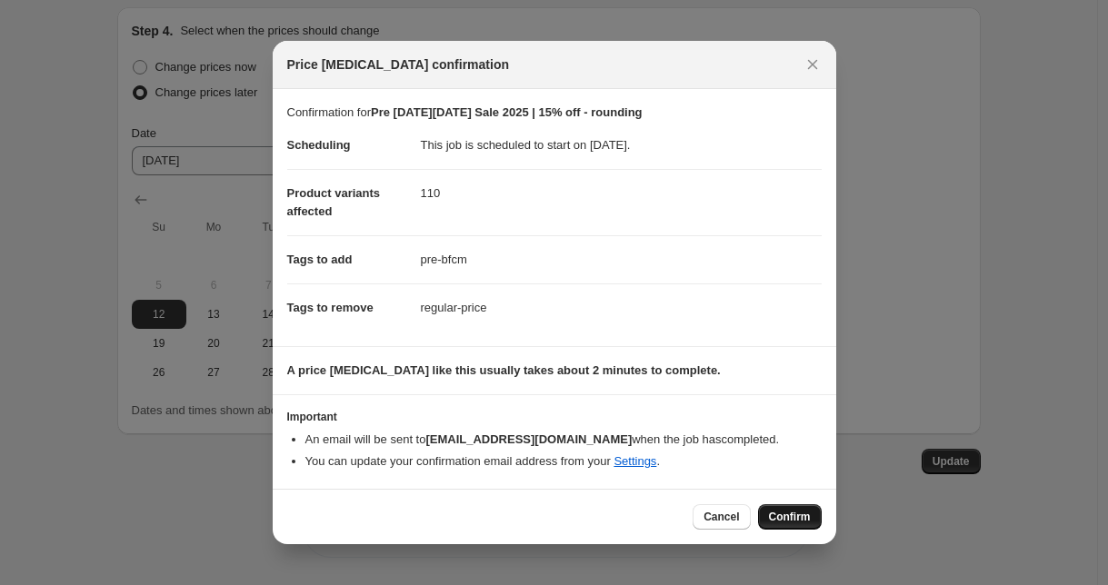
click at [776, 526] on button "Confirm" at bounding box center [790, 517] width 64 height 25
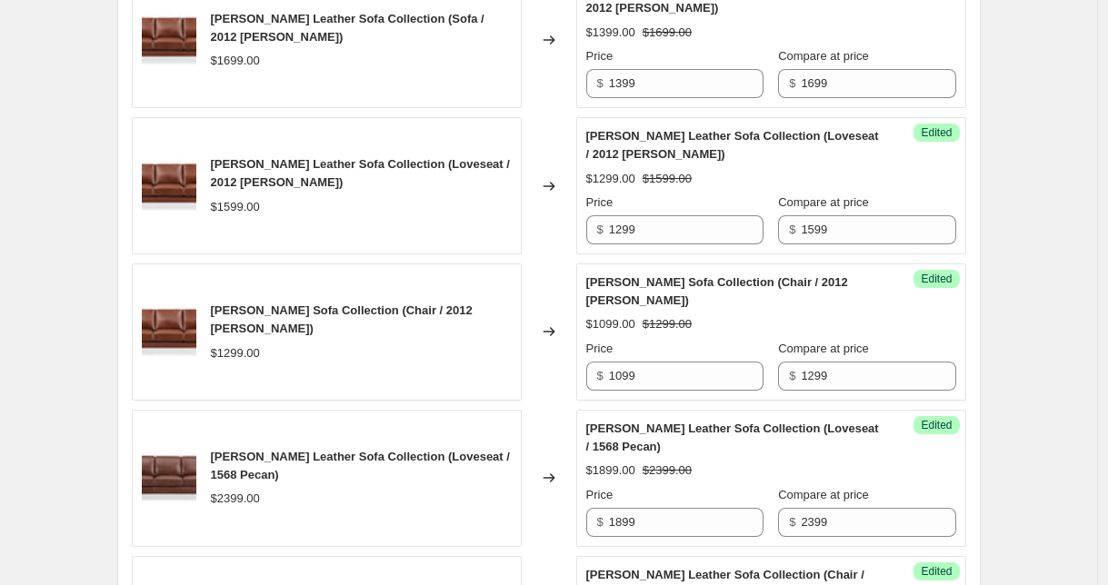
scroll to position [0, 0]
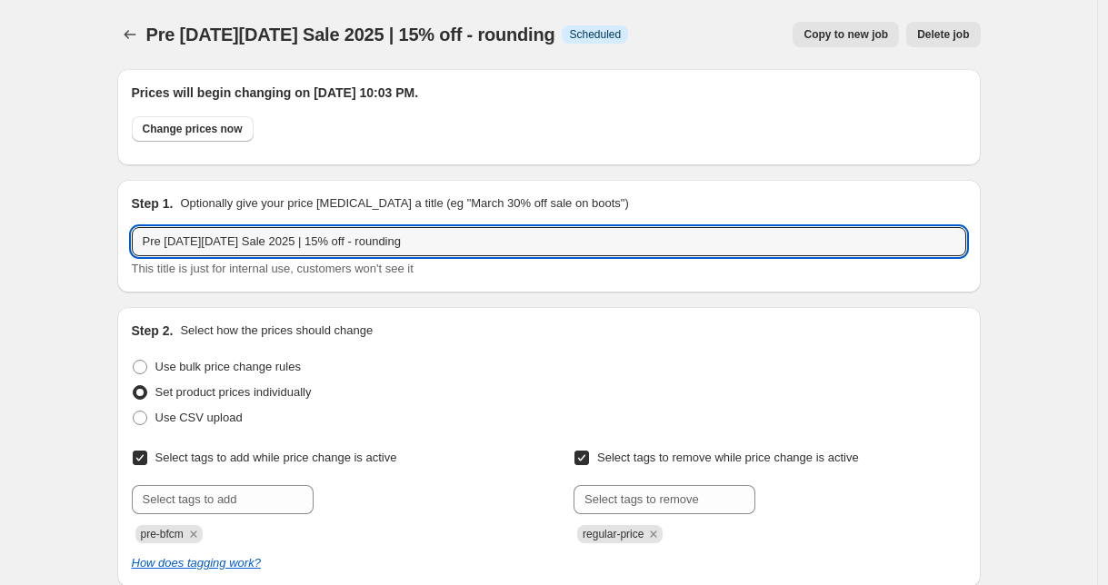
drag, startPoint x: 350, startPoint y: 240, endPoint x: 111, endPoint y: 233, distance: 239.2
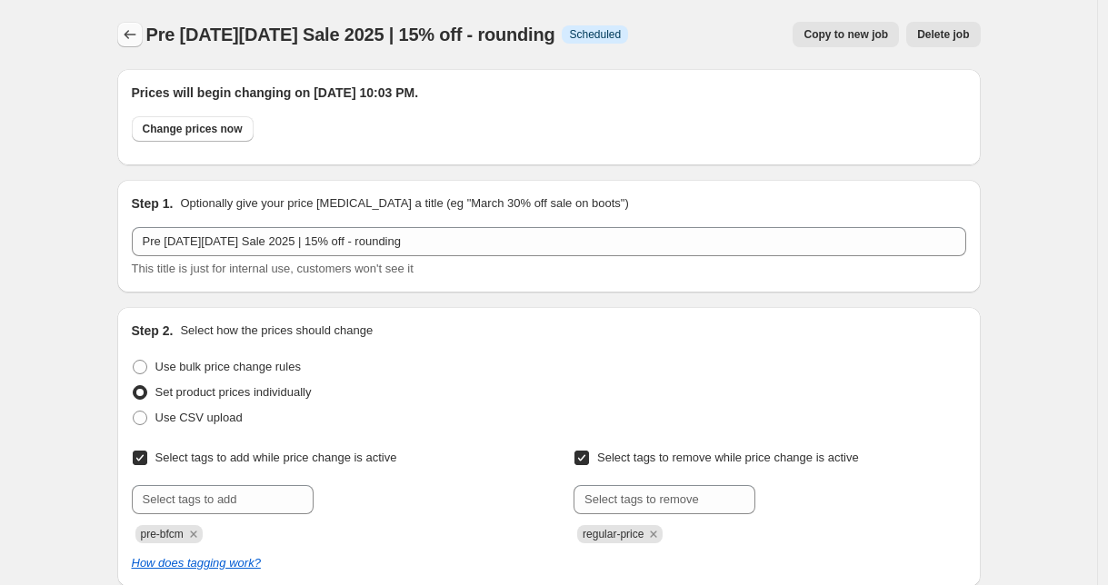
click at [139, 39] on icon "Price change jobs" at bounding box center [130, 34] width 18 height 18
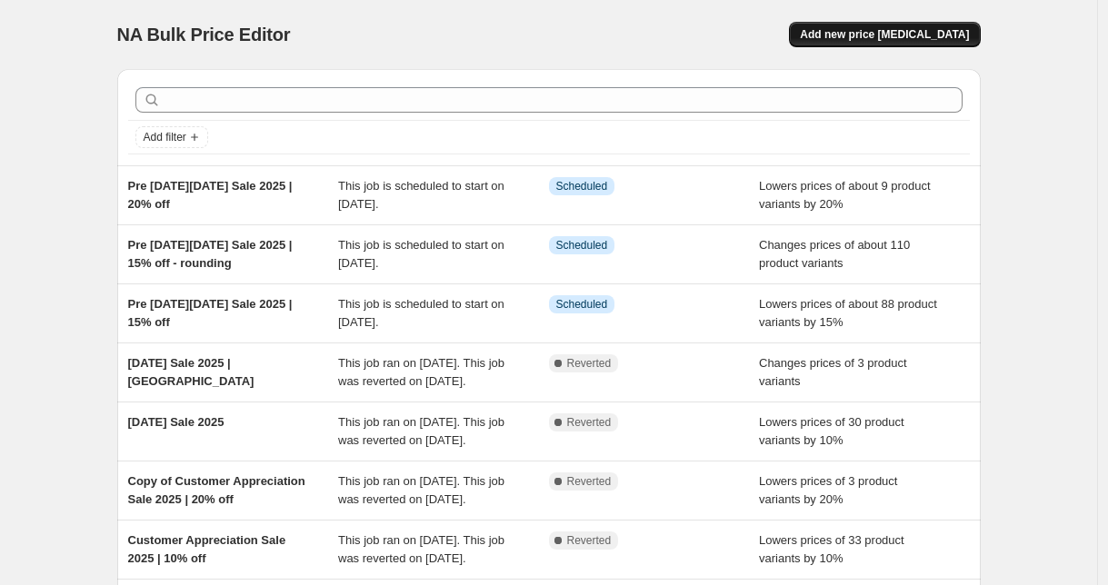
click at [928, 38] on span "Add new price [MEDICAL_DATA]" at bounding box center [884, 34] width 169 height 15
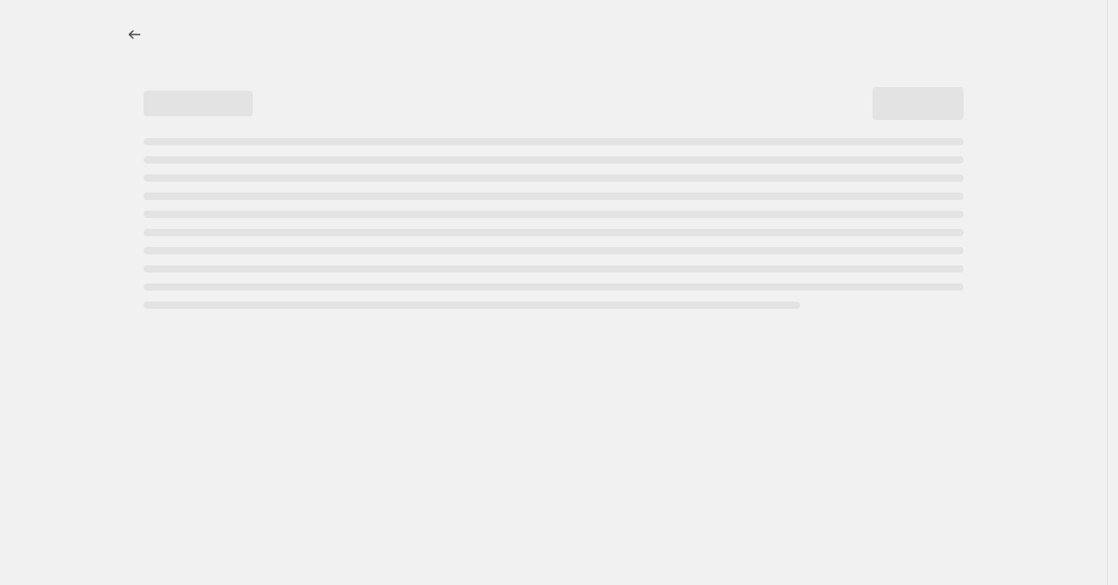
select select "percentage"
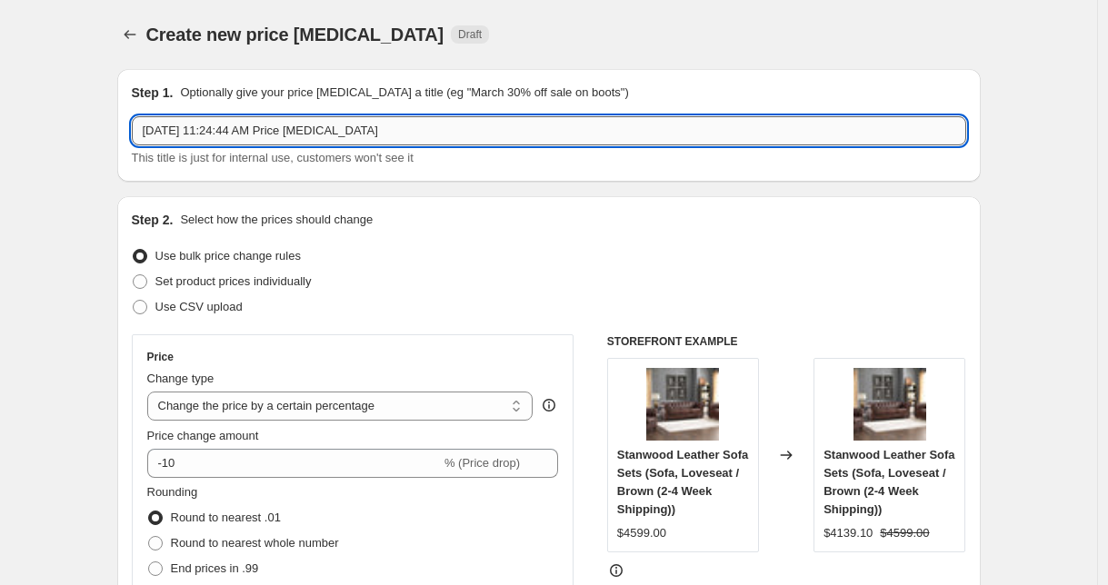
click at [241, 135] on input "[DATE] 11:24:44 AM Price [MEDICAL_DATA]" at bounding box center [549, 130] width 835 height 29
paste input "Pre [DATE][DATE] Sale 2025 | 15% off"
click at [313, 132] on input "Pre [DATE][DATE] Sale 2025 | 15% off" at bounding box center [549, 130] width 835 height 29
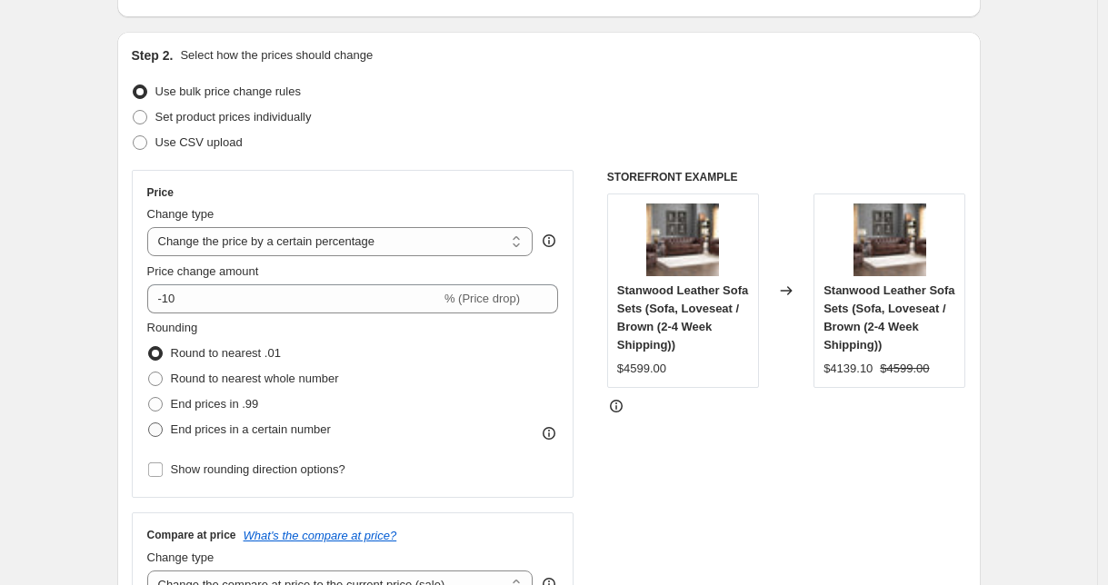
scroll to position [176, 0]
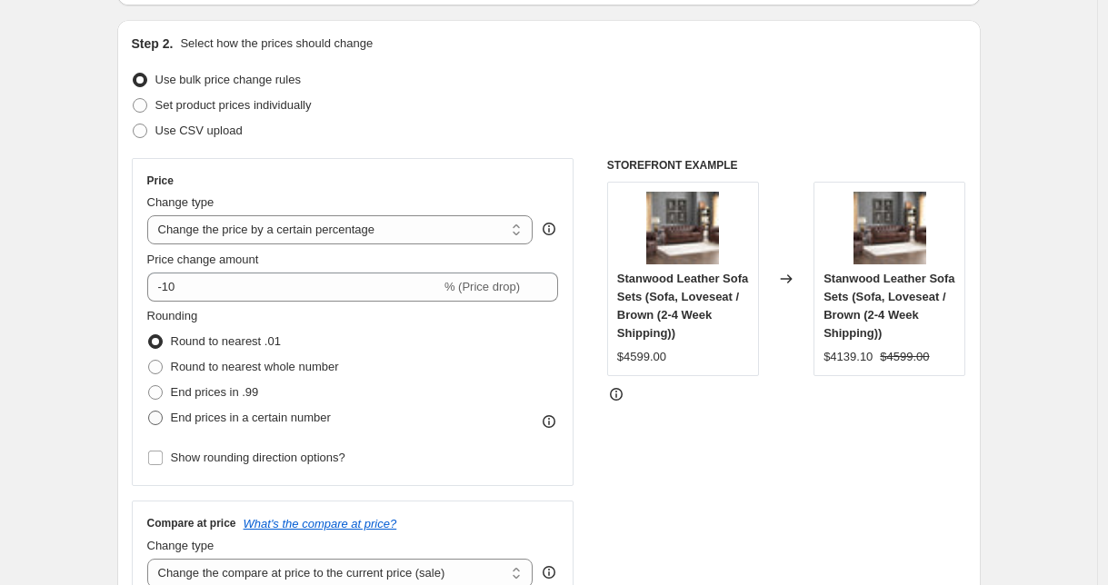
type input "Pre [DATE][DATE] Sale 2025 | 10% off"
click at [199, 420] on span "End prices in a certain number" at bounding box center [251, 418] width 160 height 14
click at [149, 412] on input "End prices in a certain number" at bounding box center [148, 411] width 1 height 1
radio input "true"
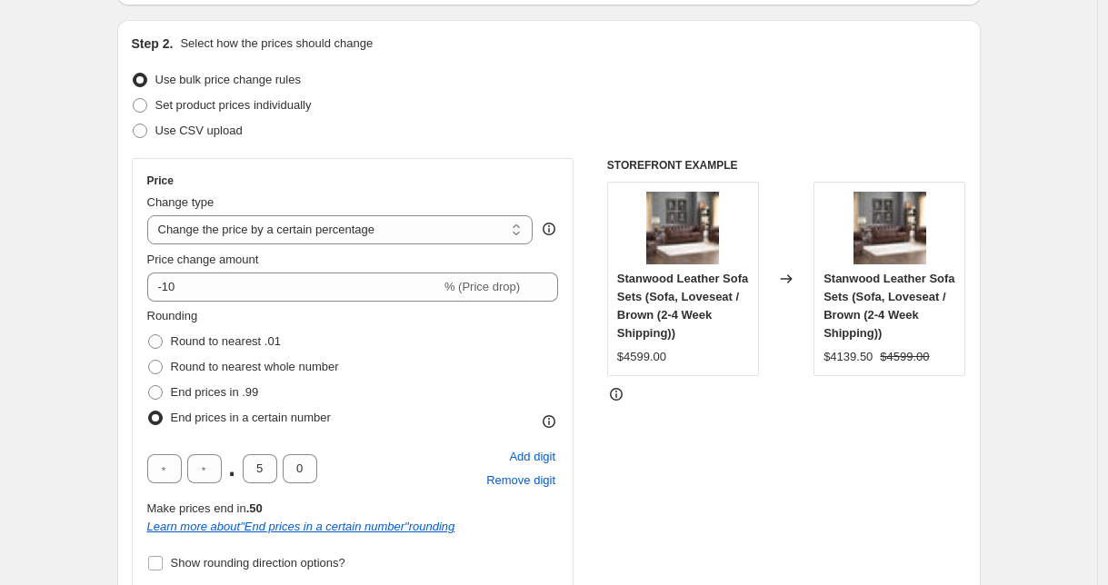
scroll to position [235, 0]
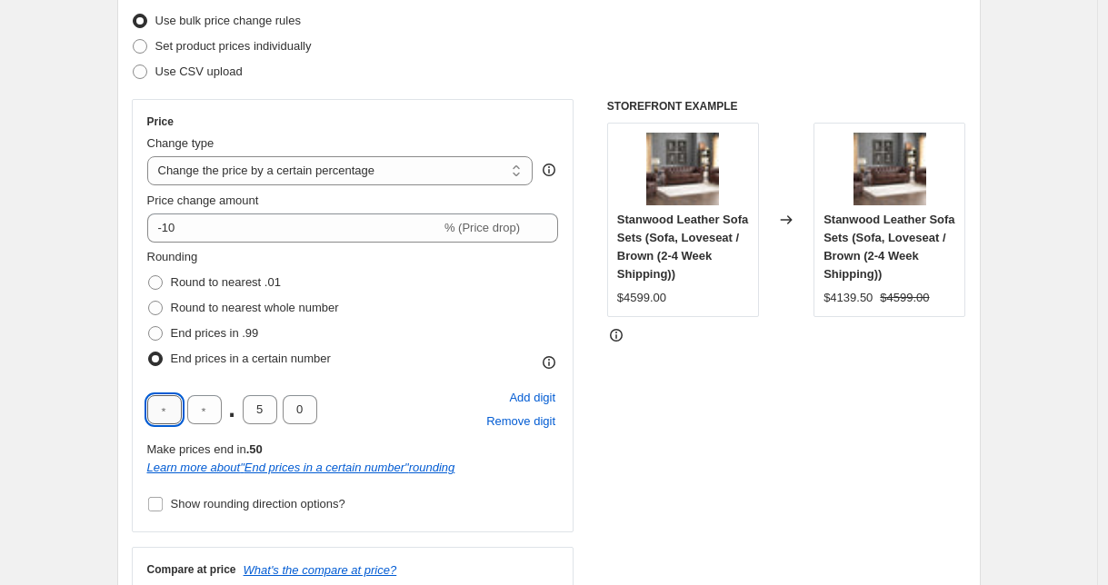
click at [167, 403] on input "text" at bounding box center [164, 409] width 35 height 29
type input "9"
click at [271, 413] on input "5" at bounding box center [260, 409] width 35 height 29
type input "0"
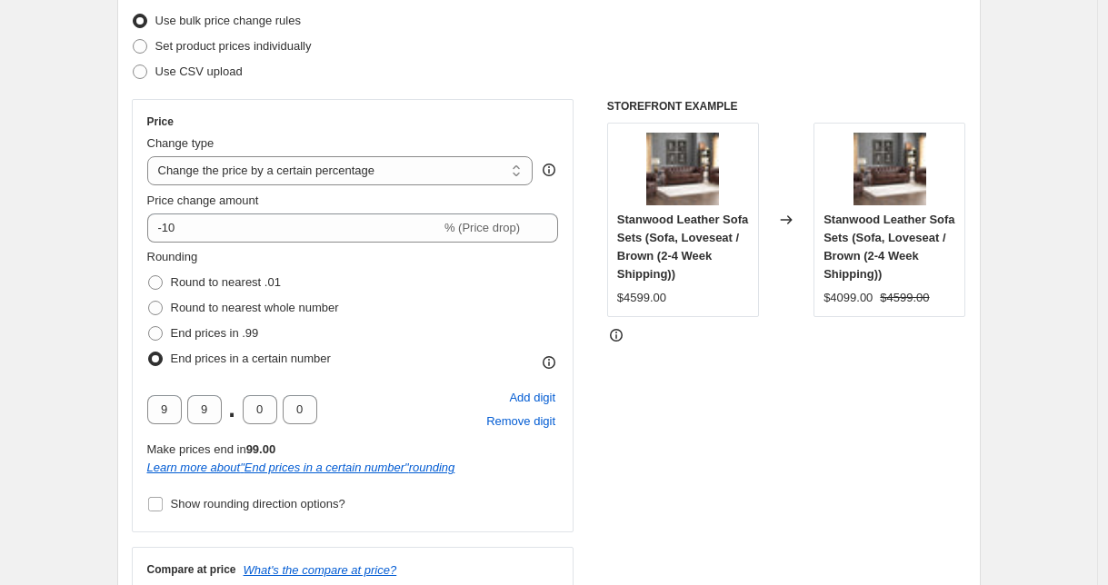
click at [689, 454] on div "STOREFRONT EXAMPLE Stanwood Leather Sofa Sets (Sofa, Loveseat / Brown (2-4 Week…" at bounding box center [786, 374] width 359 height 551
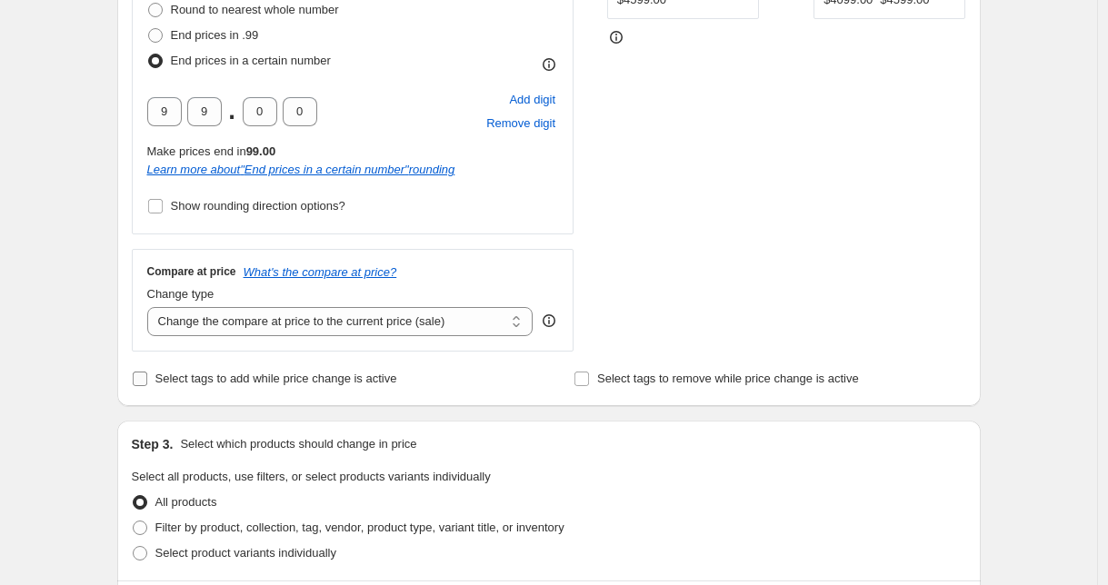
click at [260, 384] on span "Select tags to add while price change is active" at bounding box center [276, 379] width 242 height 14
click at [147, 384] on input "Select tags to add while price change is active" at bounding box center [140, 379] width 15 height 15
checkbox input "true"
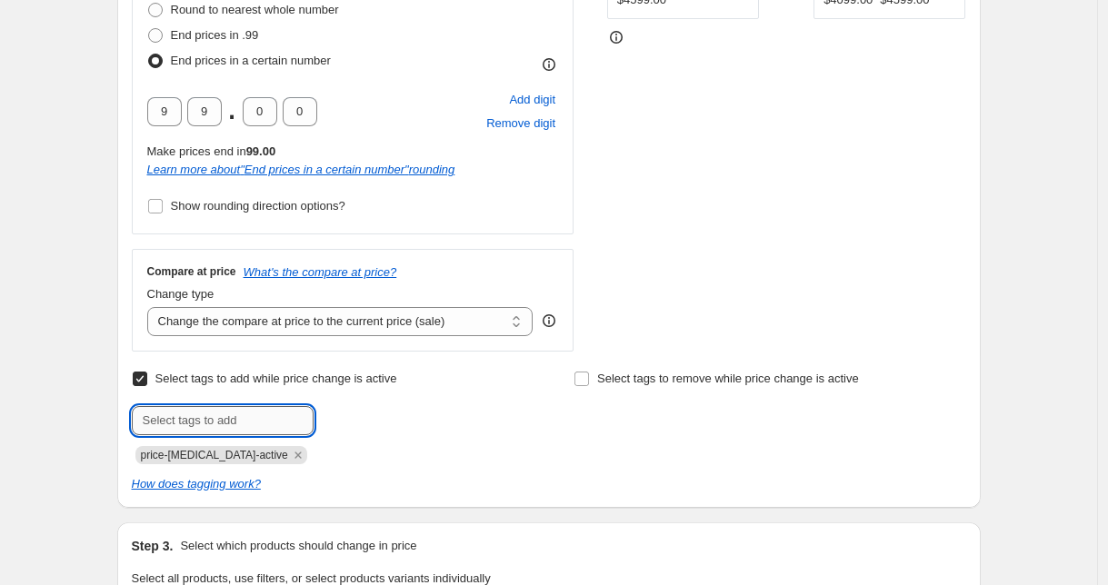
click at [219, 419] on input "text" at bounding box center [223, 420] width 182 height 29
click at [290, 460] on icon "Remove price-change-job-active" at bounding box center [298, 455] width 16 height 16
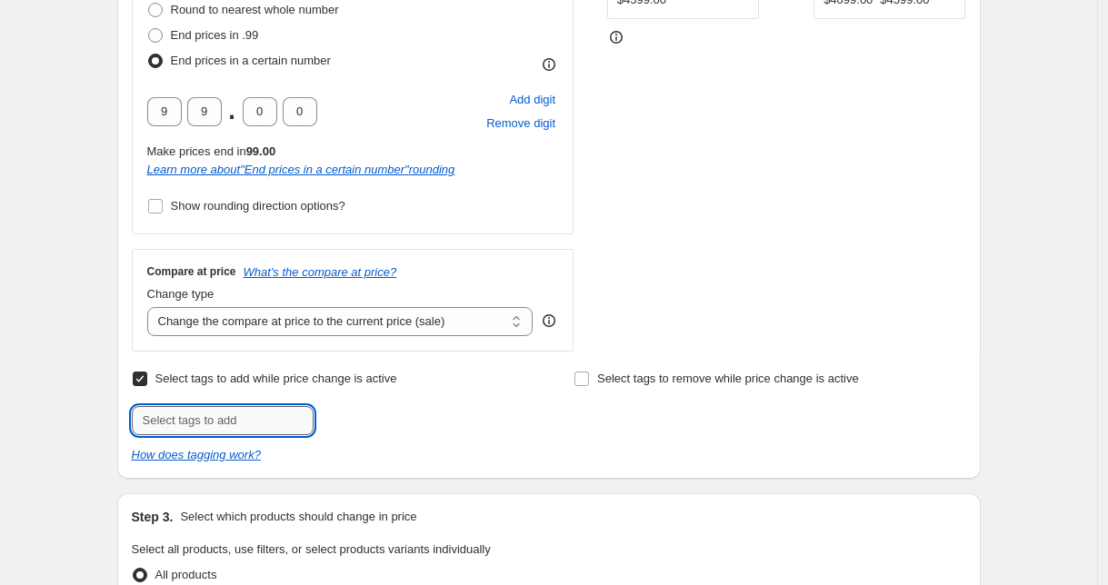
click at [253, 434] on input "text" at bounding box center [223, 420] width 182 height 29
type input "pre-bfcm"
click at [644, 381] on span "Select tags to remove while price change is active" at bounding box center [728, 379] width 262 height 14
click at [589, 381] on input "Select tags to remove while price change is active" at bounding box center [582, 379] width 15 height 15
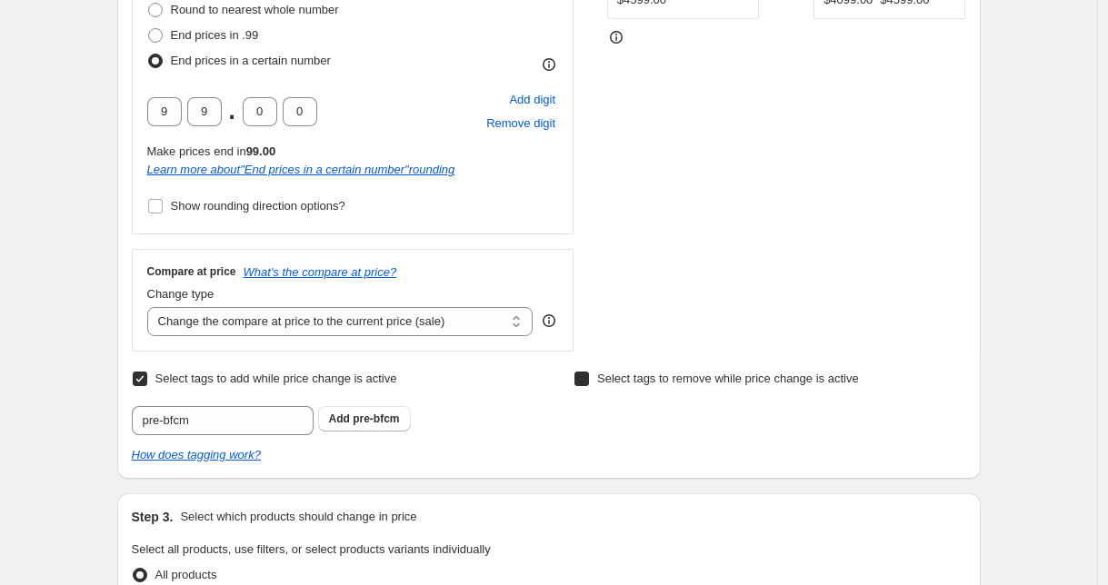
checkbox input "true"
click at [638, 422] on input "text" at bounding box center [665, 420] width 182 height 29
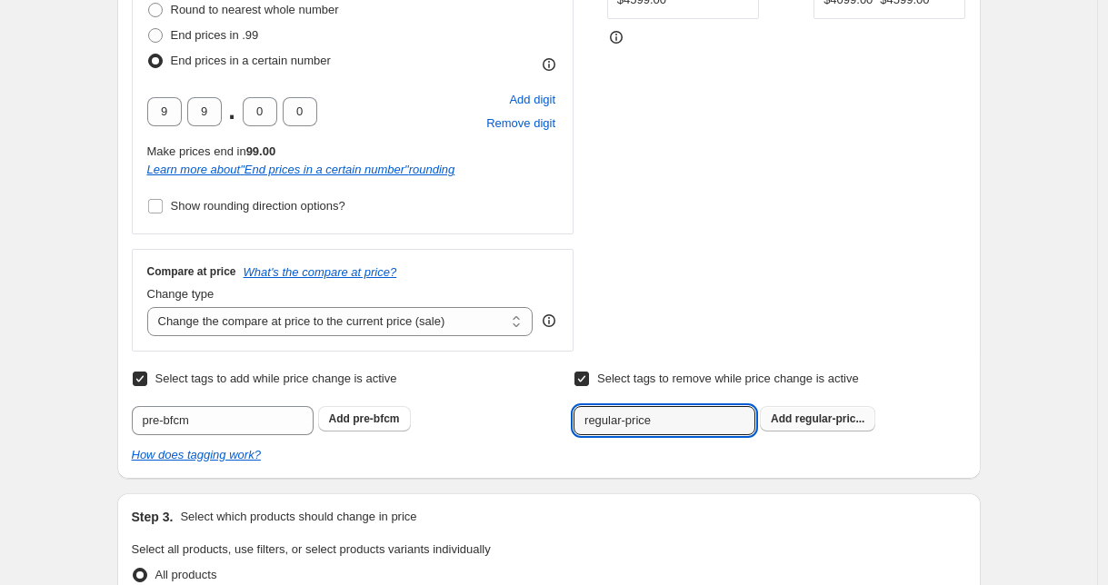
type input "regular-price"
click at [824, 425] on button "Add regular-pric..." at bounding box center [817, 418] width 115 height 25
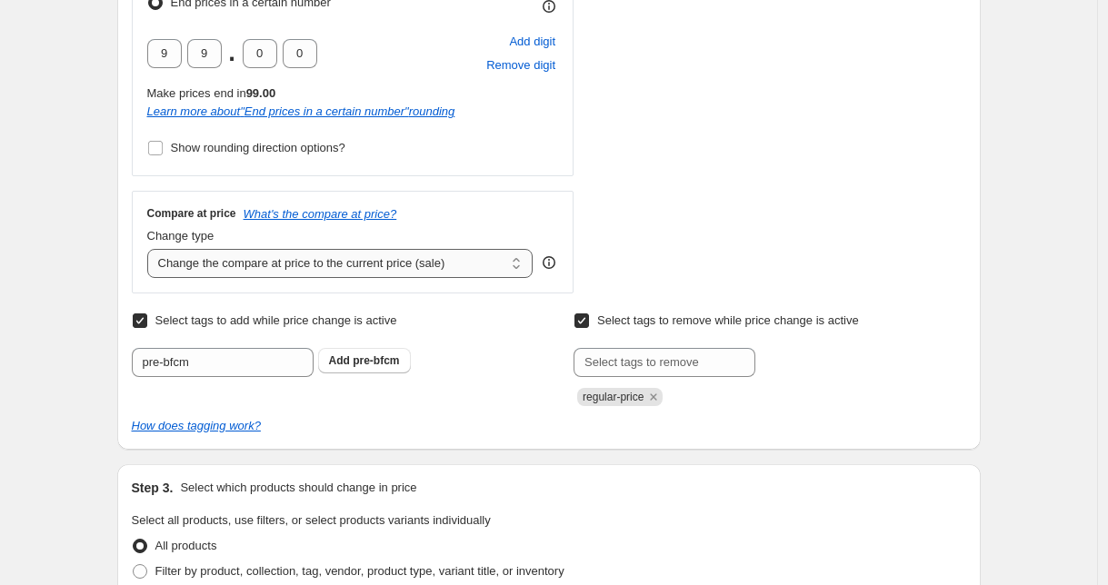
scroll to position [581, 0]
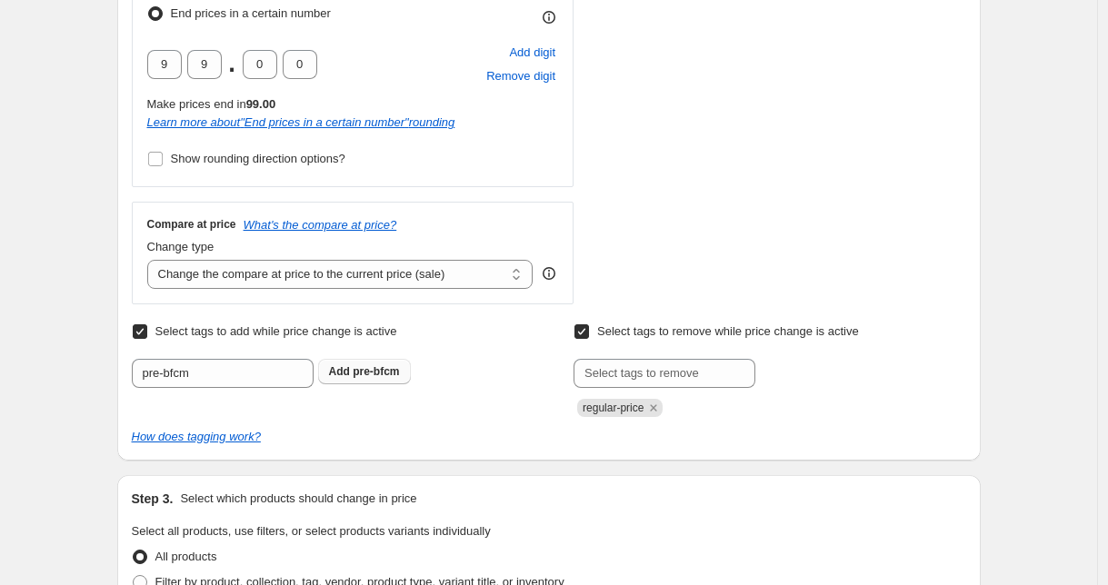
click at [398, 375] on span "pre-bfcm" at bounding box center [376, 371] width 46 height 13
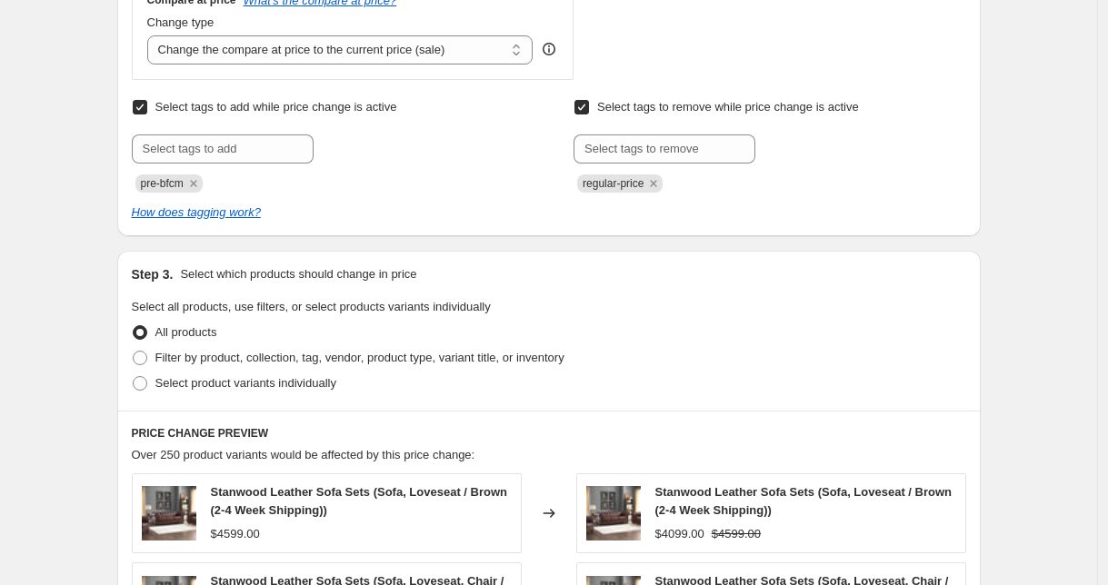
scroll to position [899, 0]
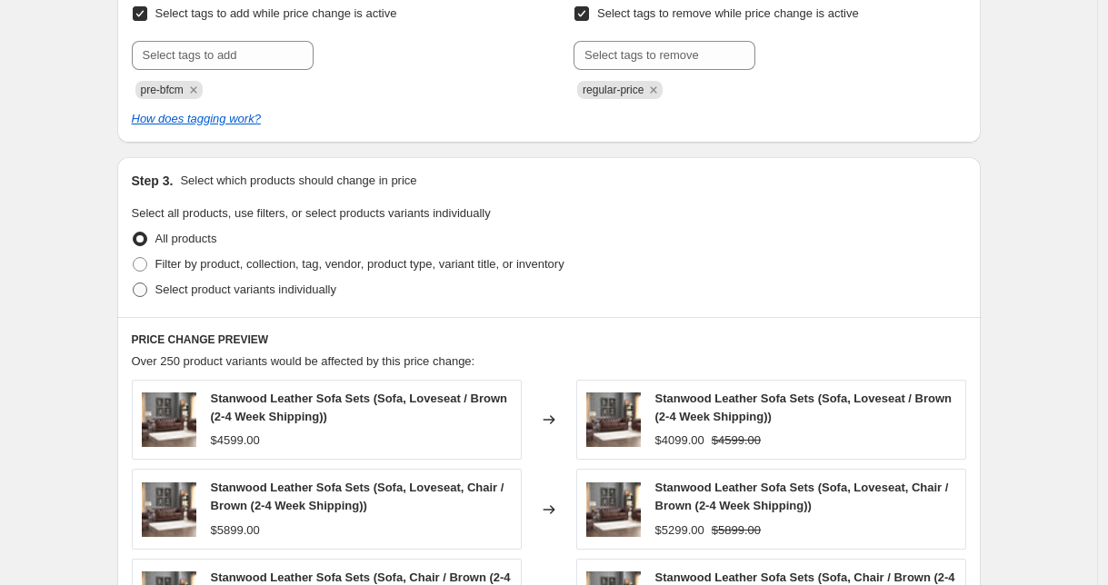
click at [289, 290] on span "Select product variants individually" at bounding box center [245, 290] width 181 height 14
click at [134, 284] on input "Select product variants individually" at bounding box center [133, 283] width 1 height 1
radio input "true"
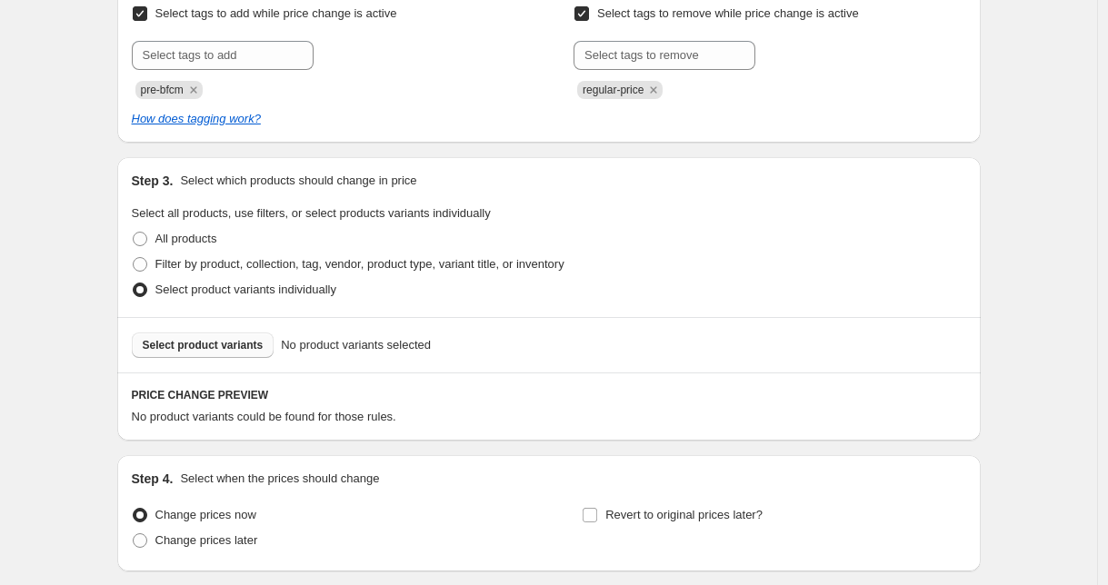
click at [231, 343] on span "Select product variants" at bounding box center [203, 345] width 121 height 15
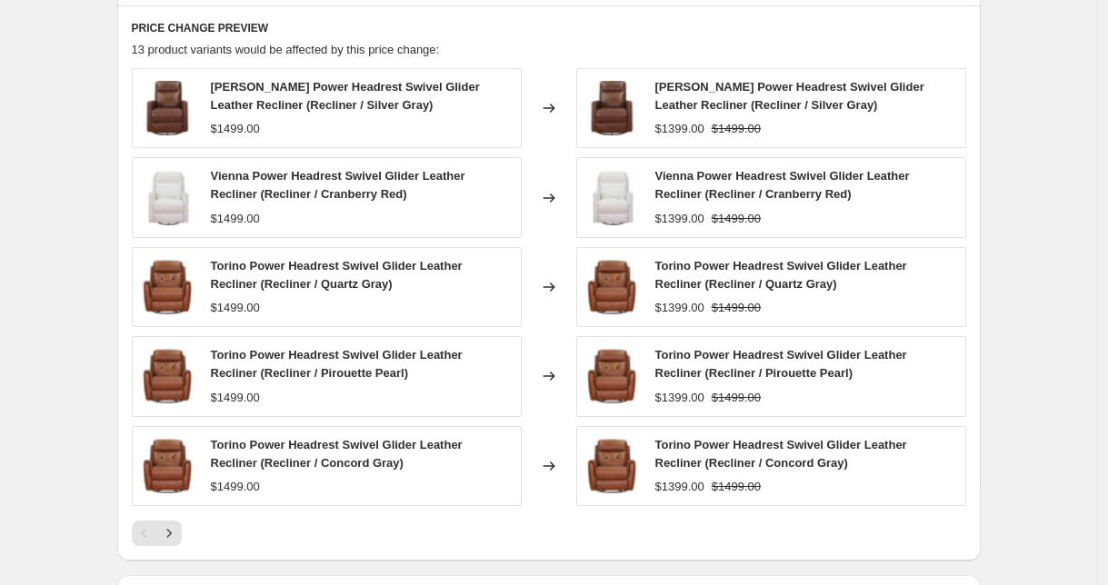
scroll to position [1290, 0]
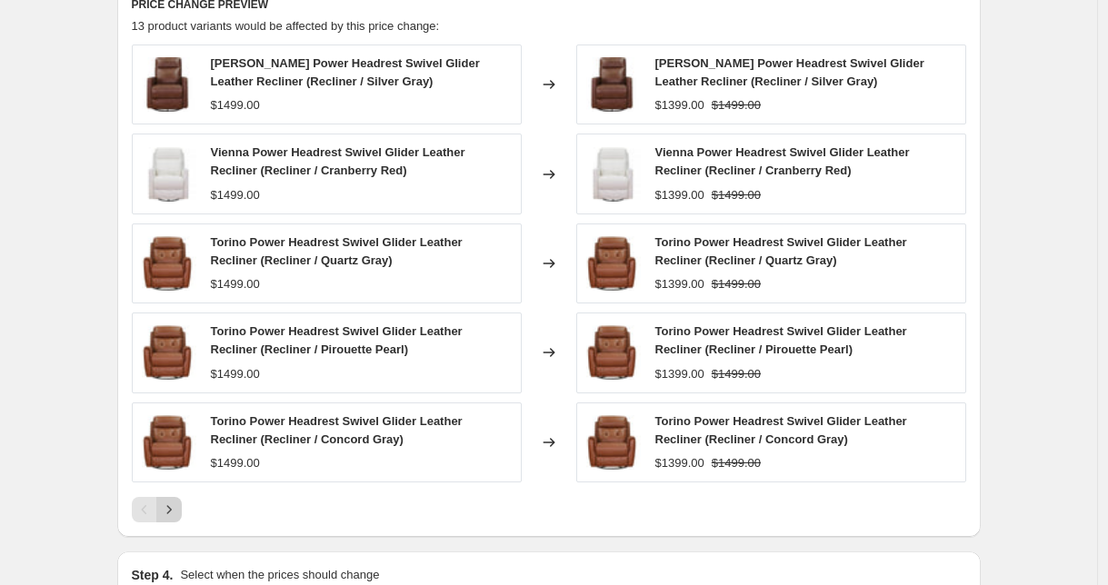
click at [168, 514] on icon "Next" at bounding box center [169, 510] width 18 height 18
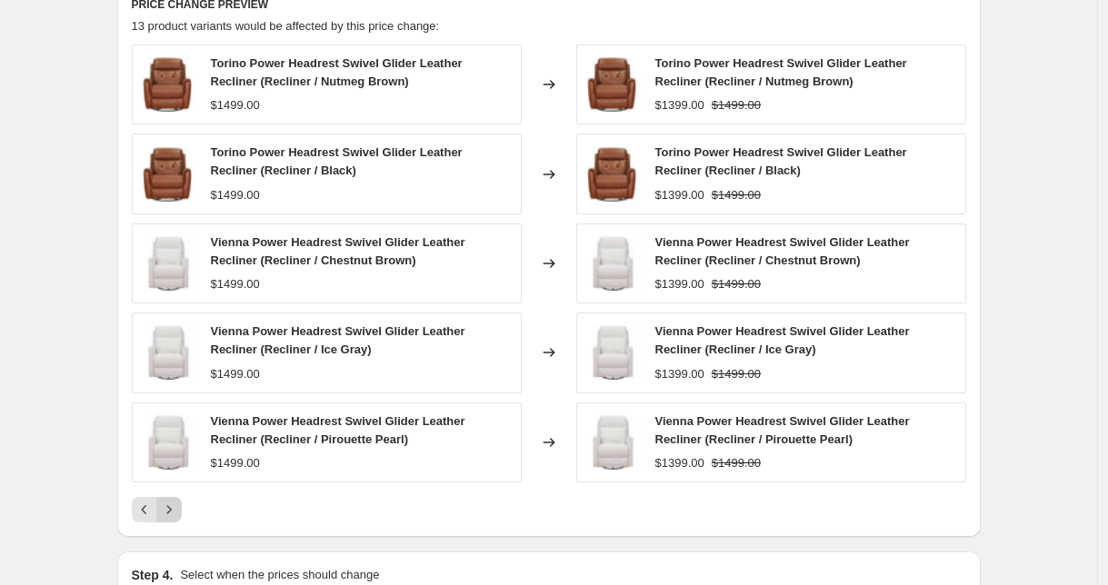
click at [178, 511] on icon "Next" at bounding box center [169, 510] width 18 height 18
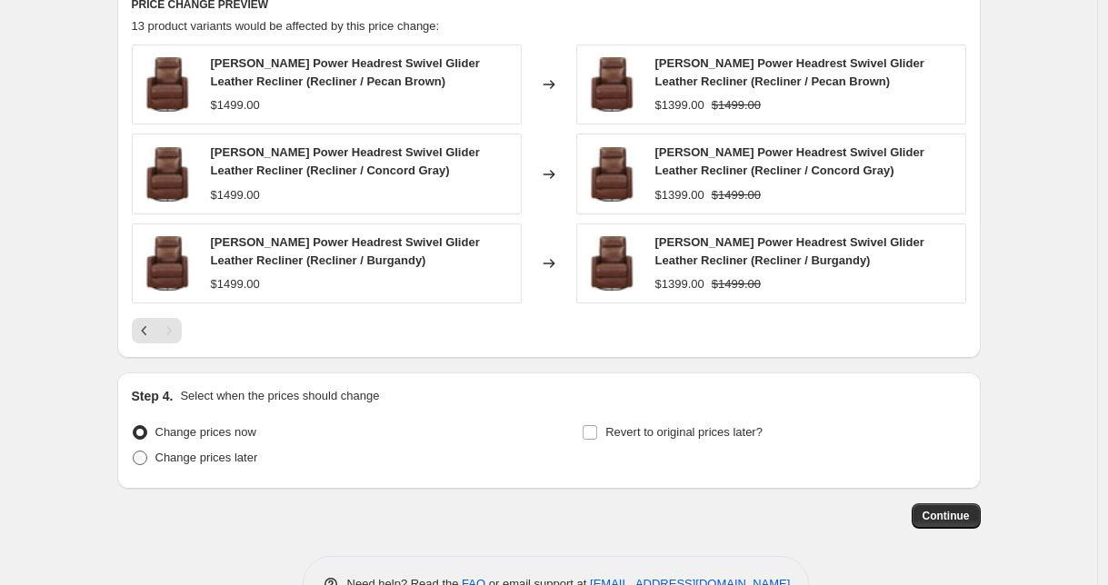
click at [221, 465] on span "Change prices later" at bounding box center [206, 458] width 103 height 14
click at [134, 452] on input "Change prices later" at bounding box center [133, 451] width 1 height 1
radio input "true"
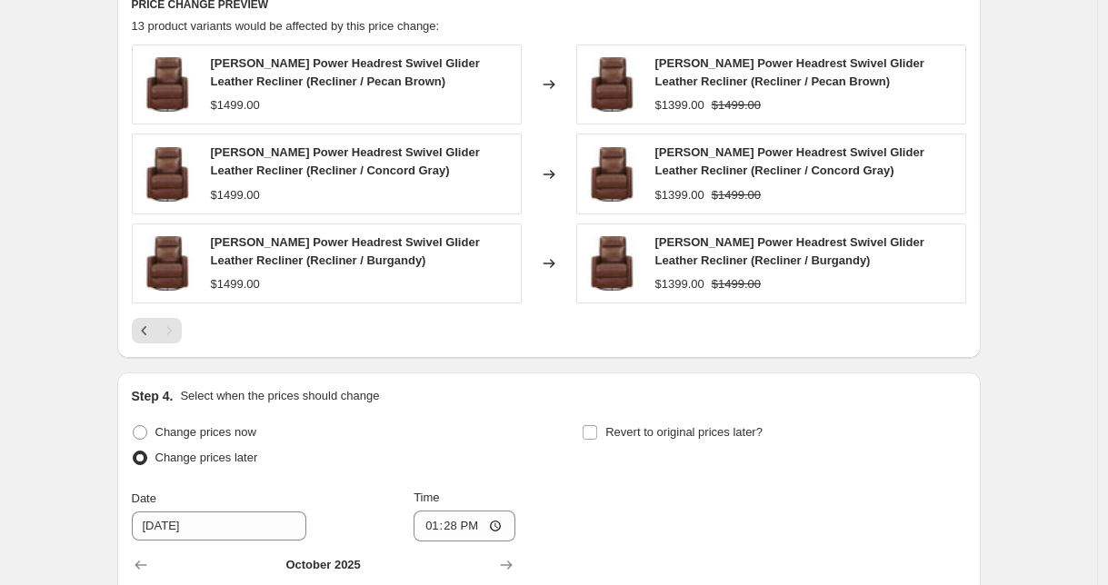
scroll to position [1548, 0]
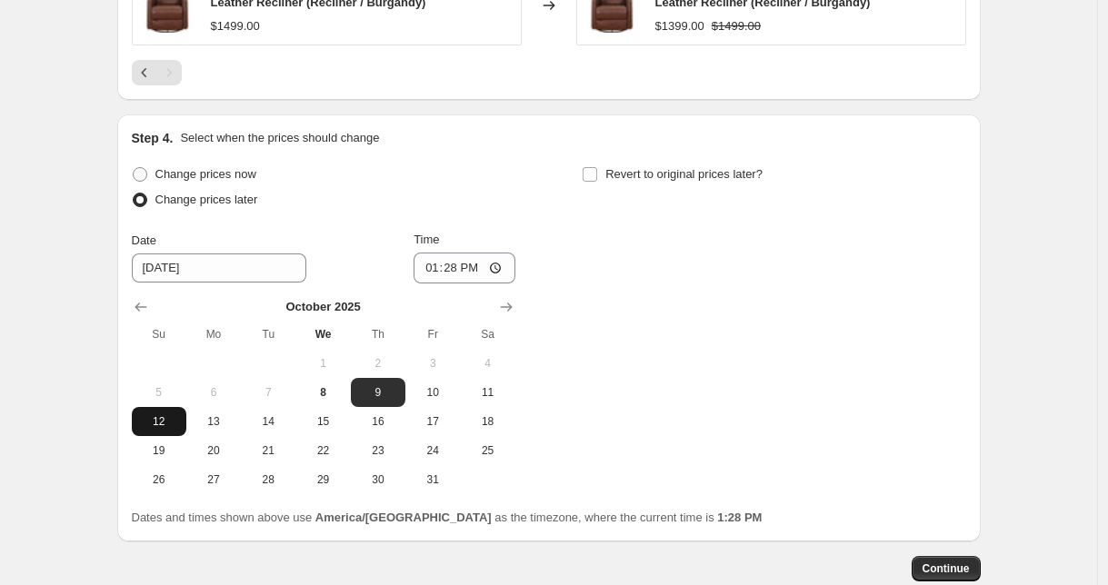
click at [158, 429] on span "12" at bounding box center [159, 422] width 40 height 15
type input "[DATE]"
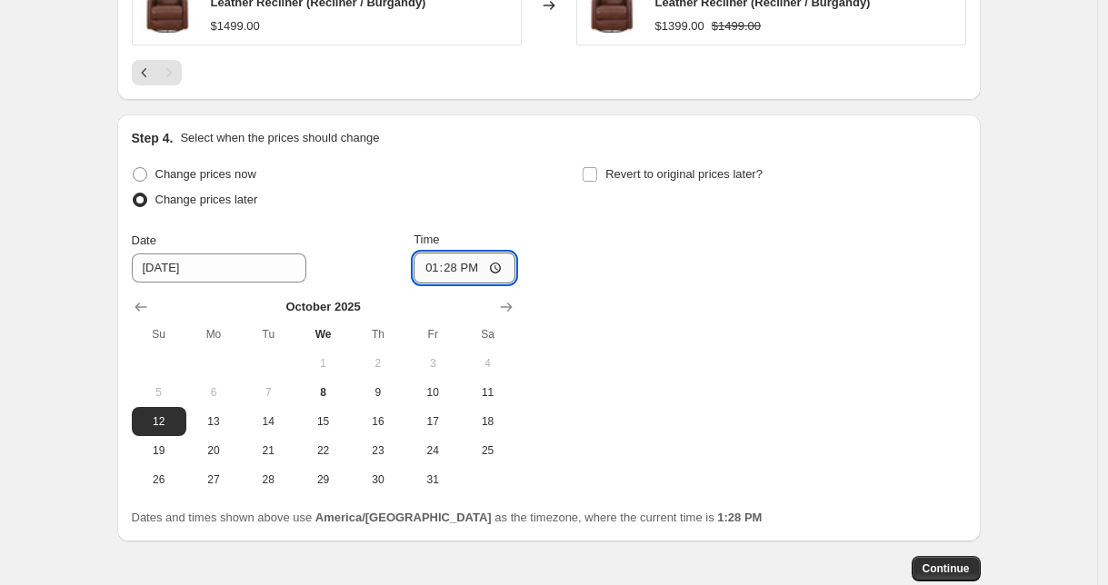
click at [457, 272] on input "13:28" at bounding box center [465, 268] width 102 height 31
type input "22:08"
click at [947, 565] on button "Continue" at bounding box center [946, 568] width 69 height 25
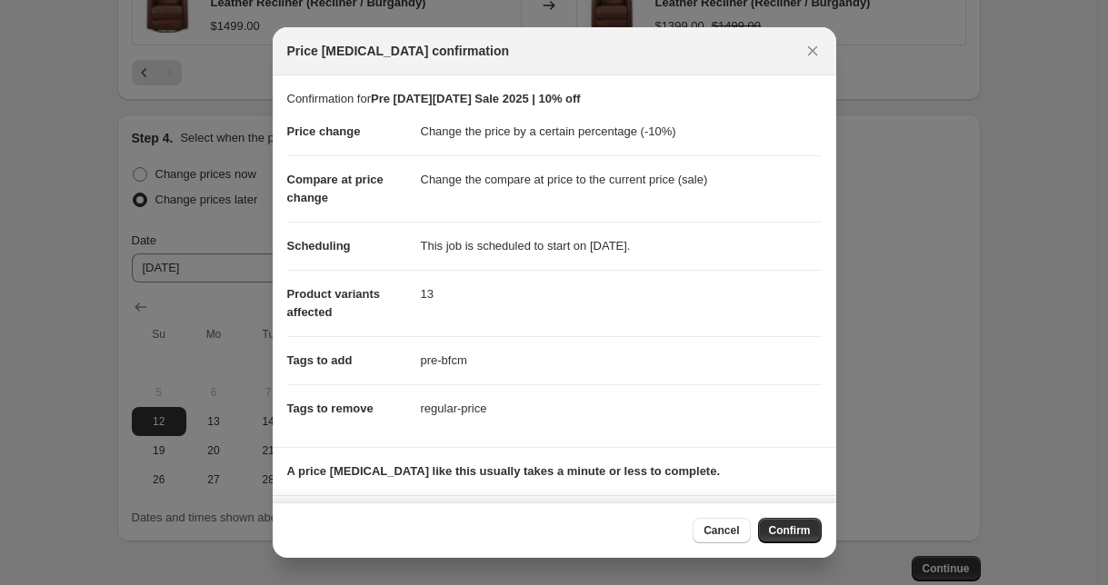
scroll to position [105, 0]
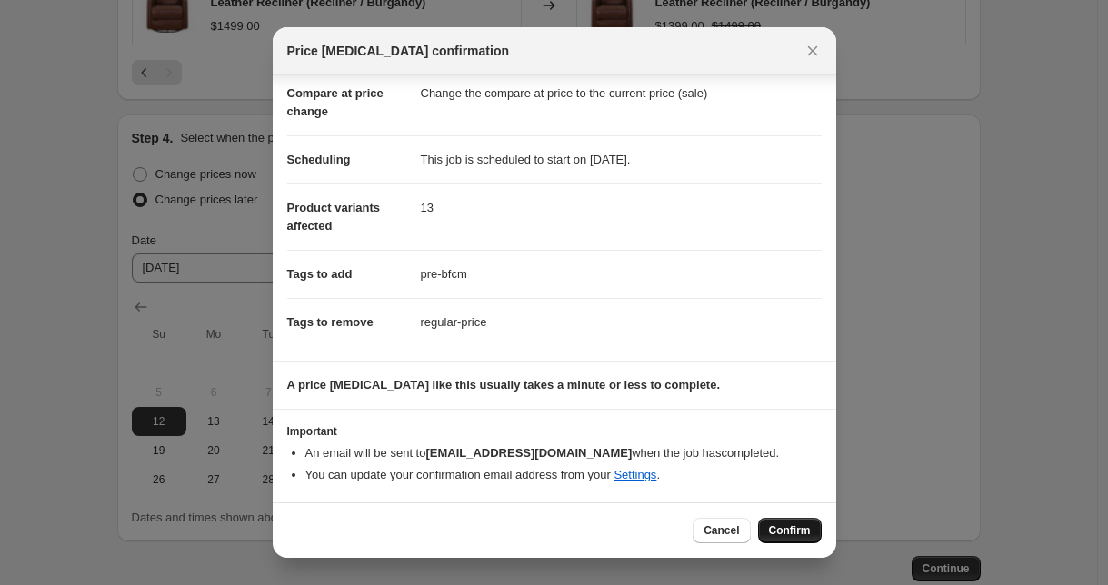
click at [791, 534] on span "Confirm" at bounding box center [790, 531] width 42 height 15
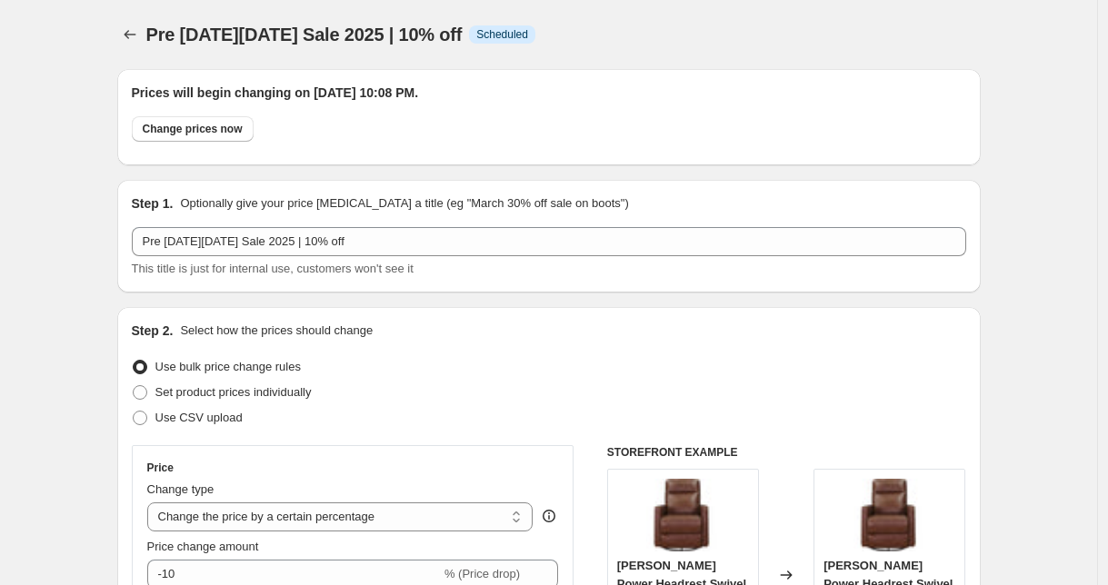
type input "Pre [DATE][DATE] Sale 2025 | 10% off"
